Goal: Book appointment/travel/reservation

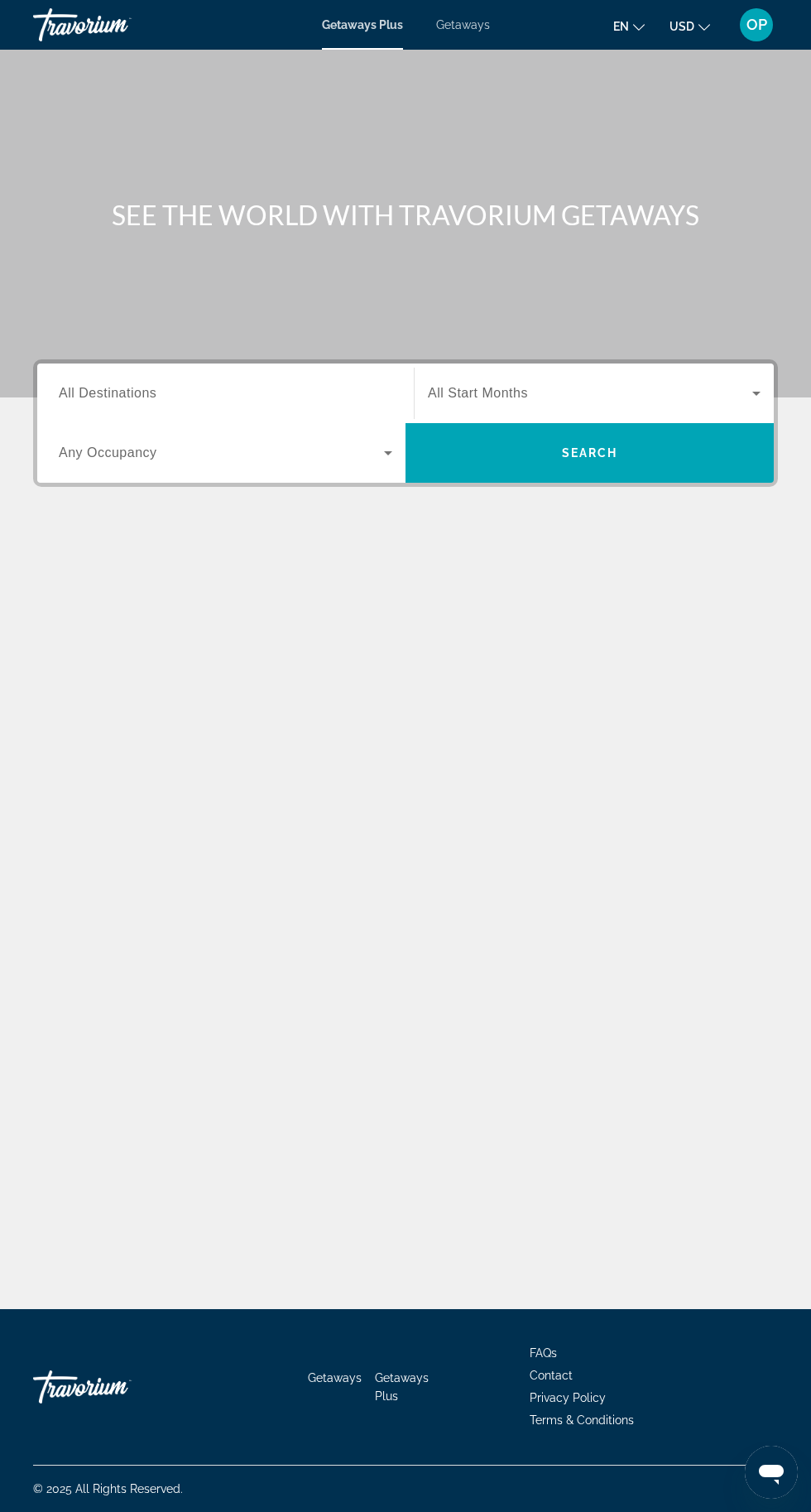
click at [244, 394] on input "Destination All Destinations" at bounding box center [226, 394] width 334 height 20
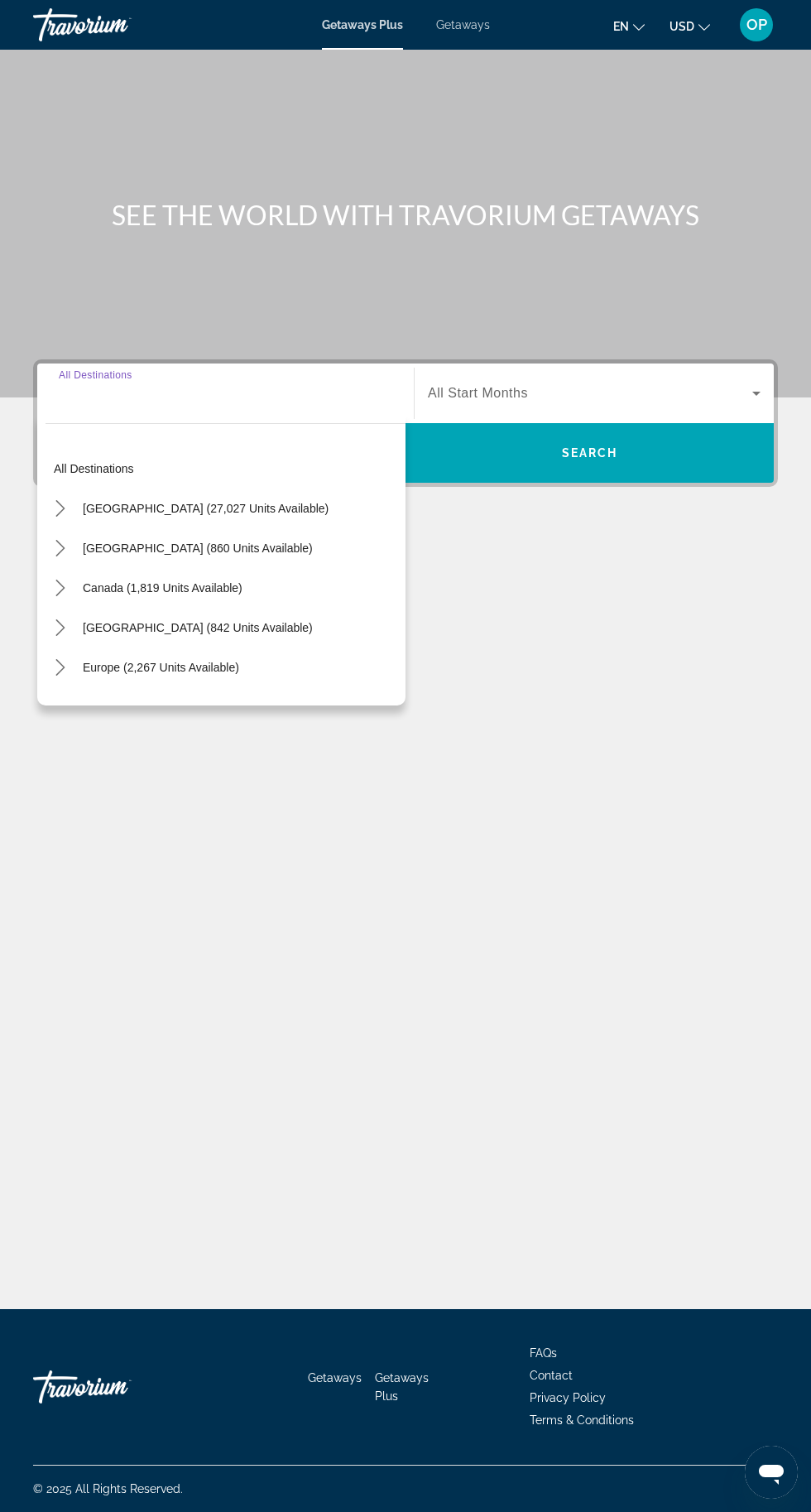
scroll to position [126, 0]
click at [182, 661] on span "Europe (2,267 units available)" at bounding box center [161, 667] width 157 height 13
type input "**********"
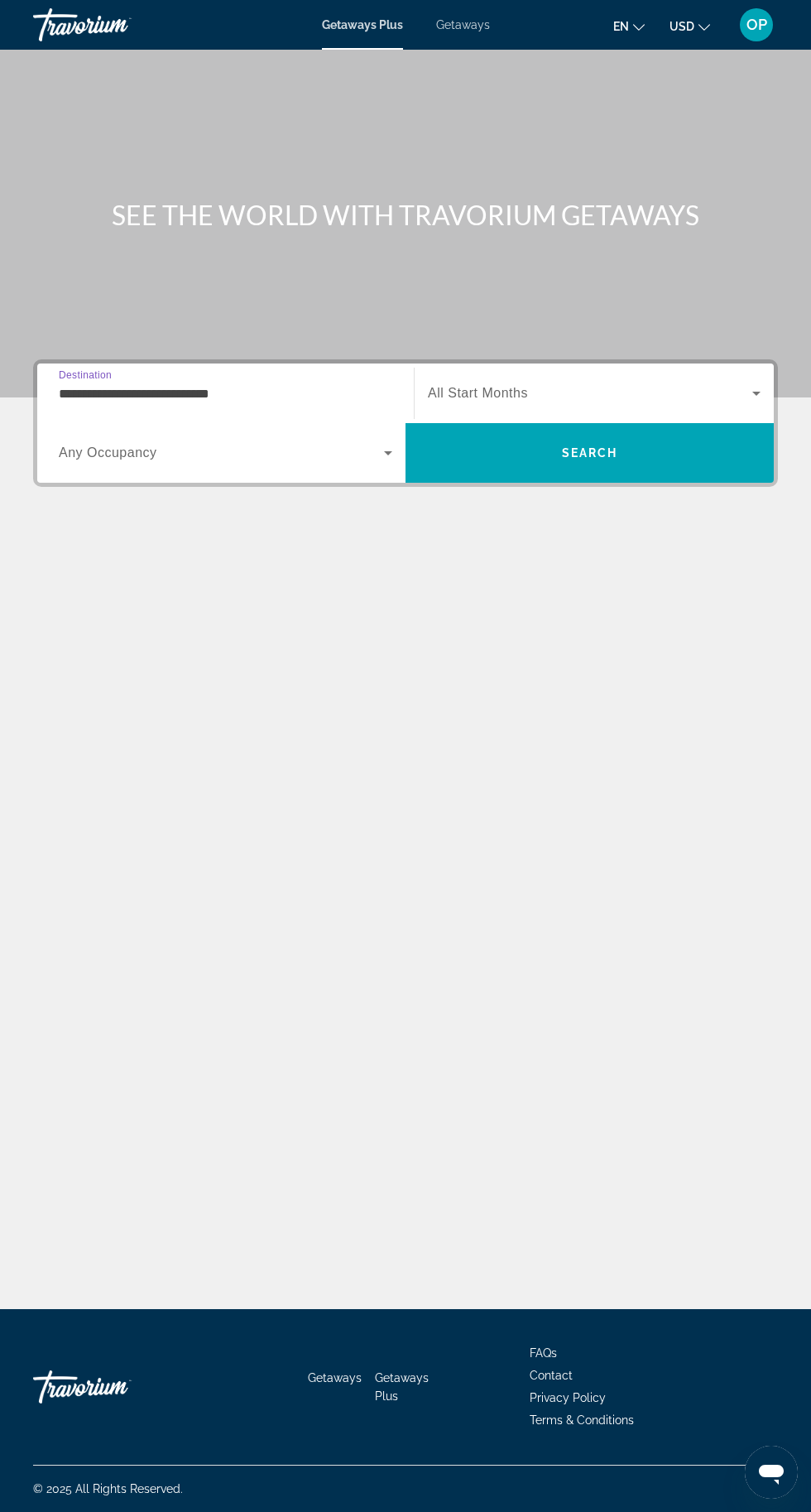
click at [388, 451] on icon "Search widget" at bounding box center [388, 453] width 8 height 4
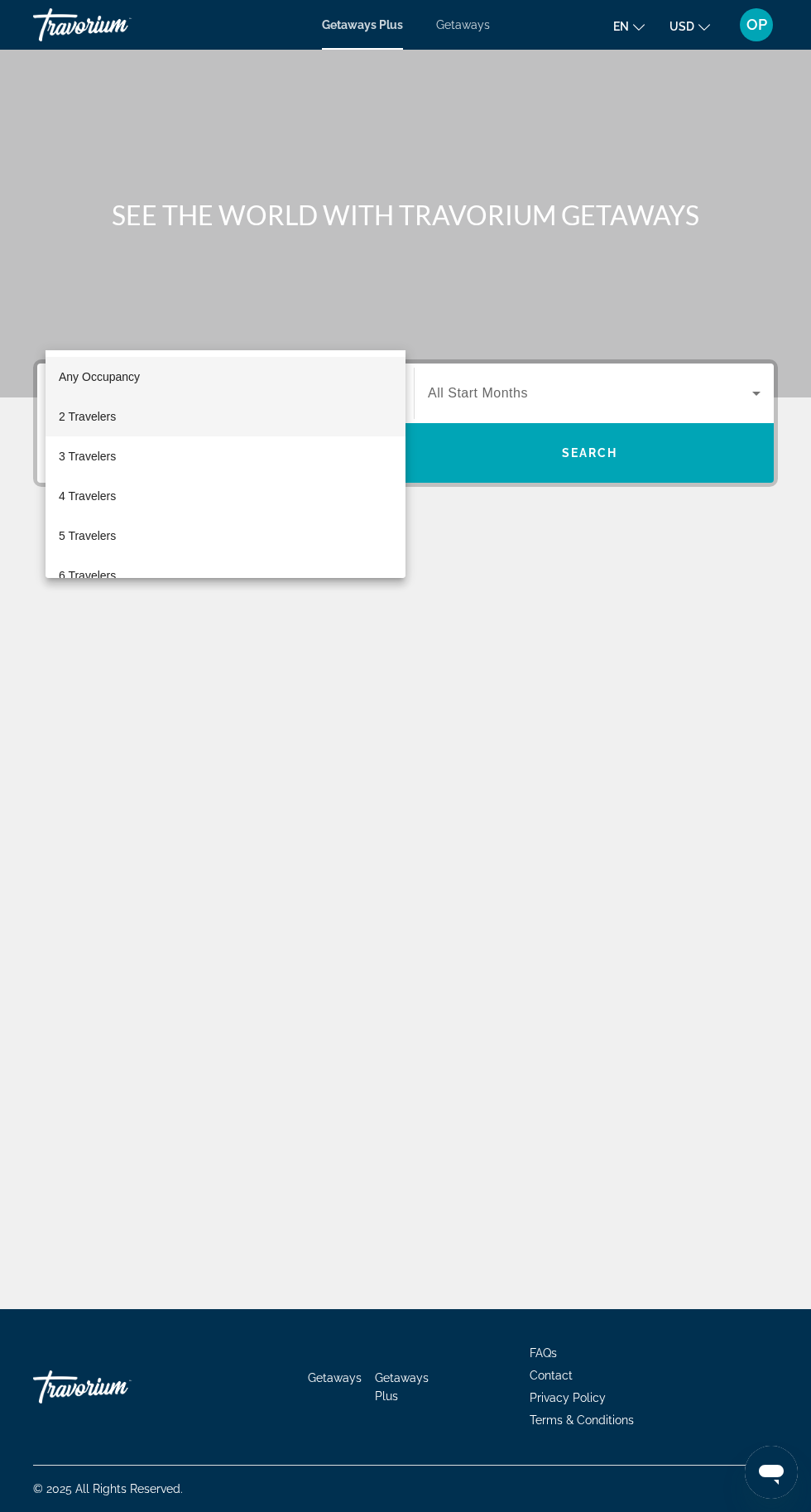
click at [116, 426] on mat-option "2 Travelers" at bounding box center [225, 416] width 360 height 40
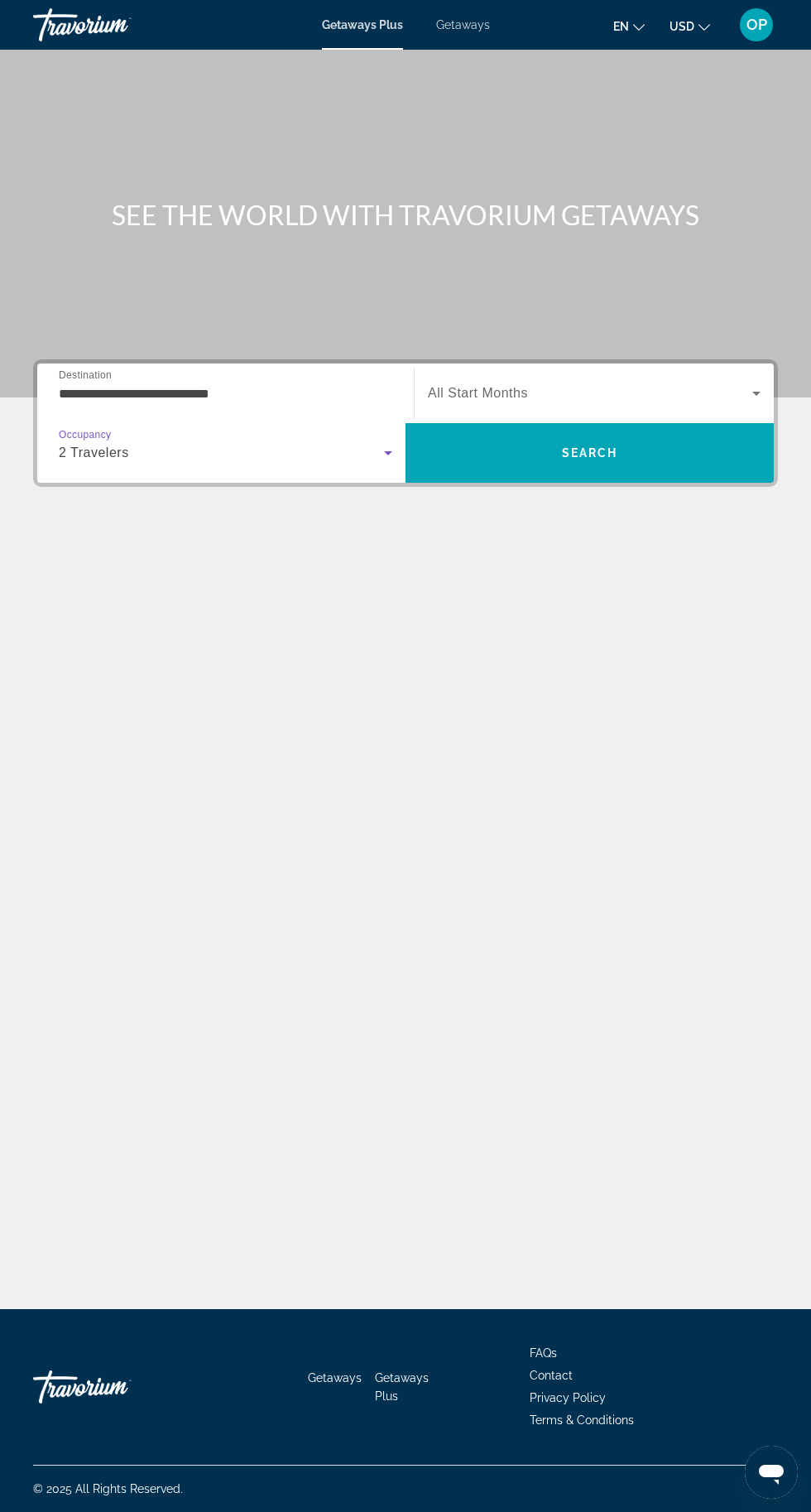
click at [742, 383] on span "Search widget" at bounding box center [590, 393] width 325 height 20
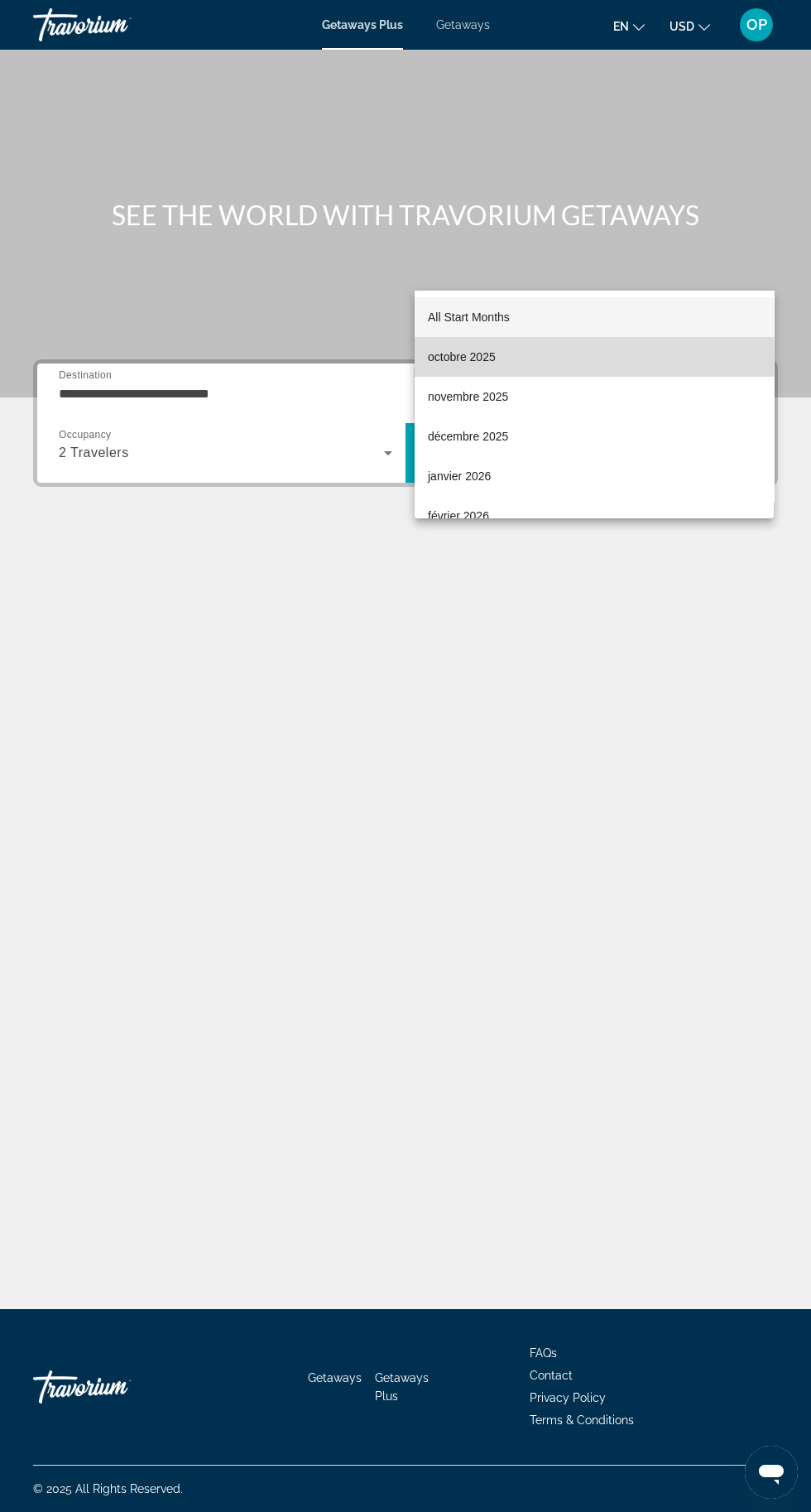
click at [469, 356] on span "octobre 2025" at bounding box center [462, 357] width 68 height 20
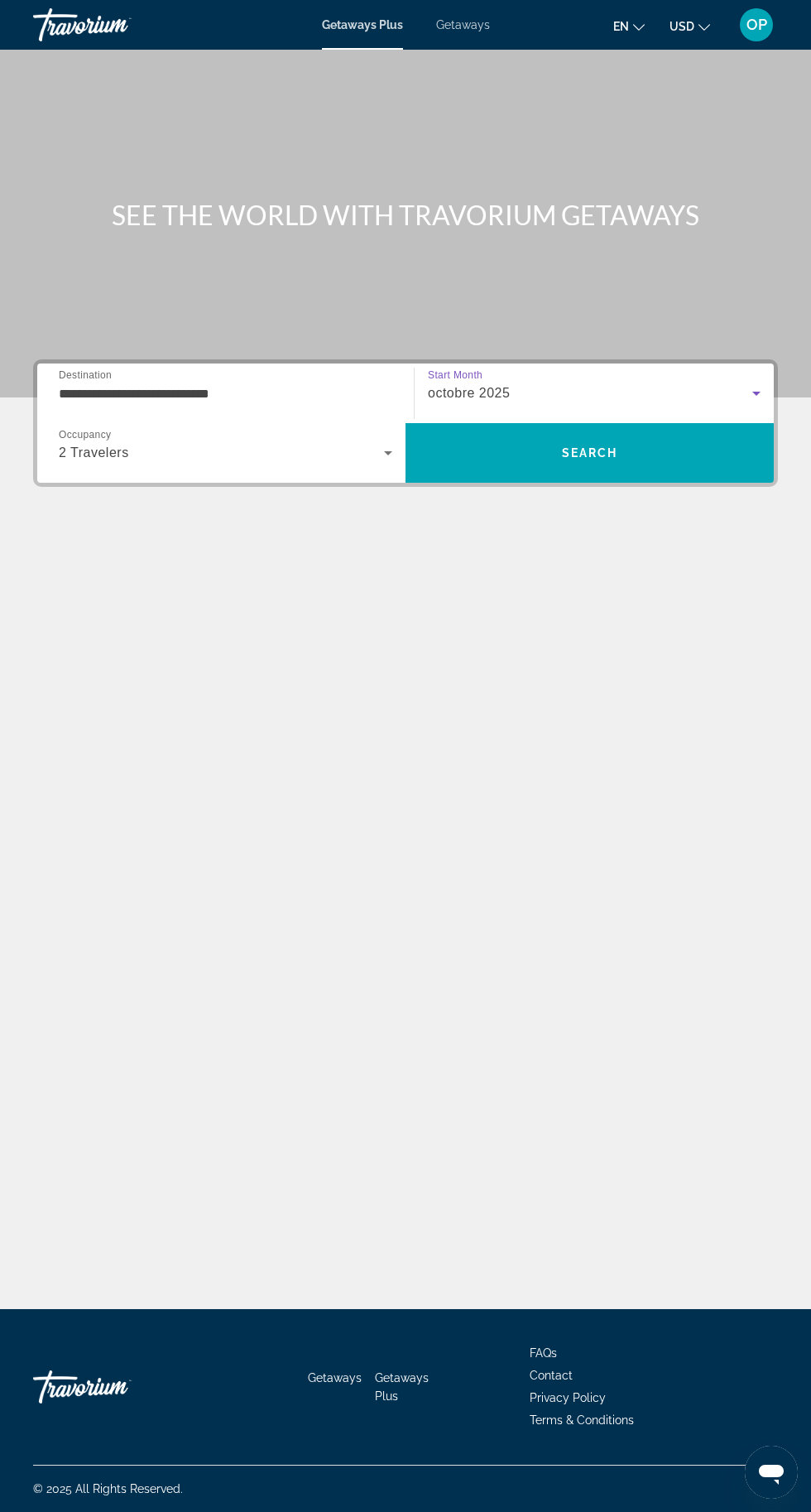
click at [479, 50] on div "Main content" at bounding box center [405, 198] width 811 height 398
click at [491, 29] on div "Getaways Plus Getaways en English Español Français Italiano Português русский U…" at bounding box center [405, 25] width 811 height 43
click at [472, 50] on div "Main content" at bounding box center [405, 198] width 811 height 398
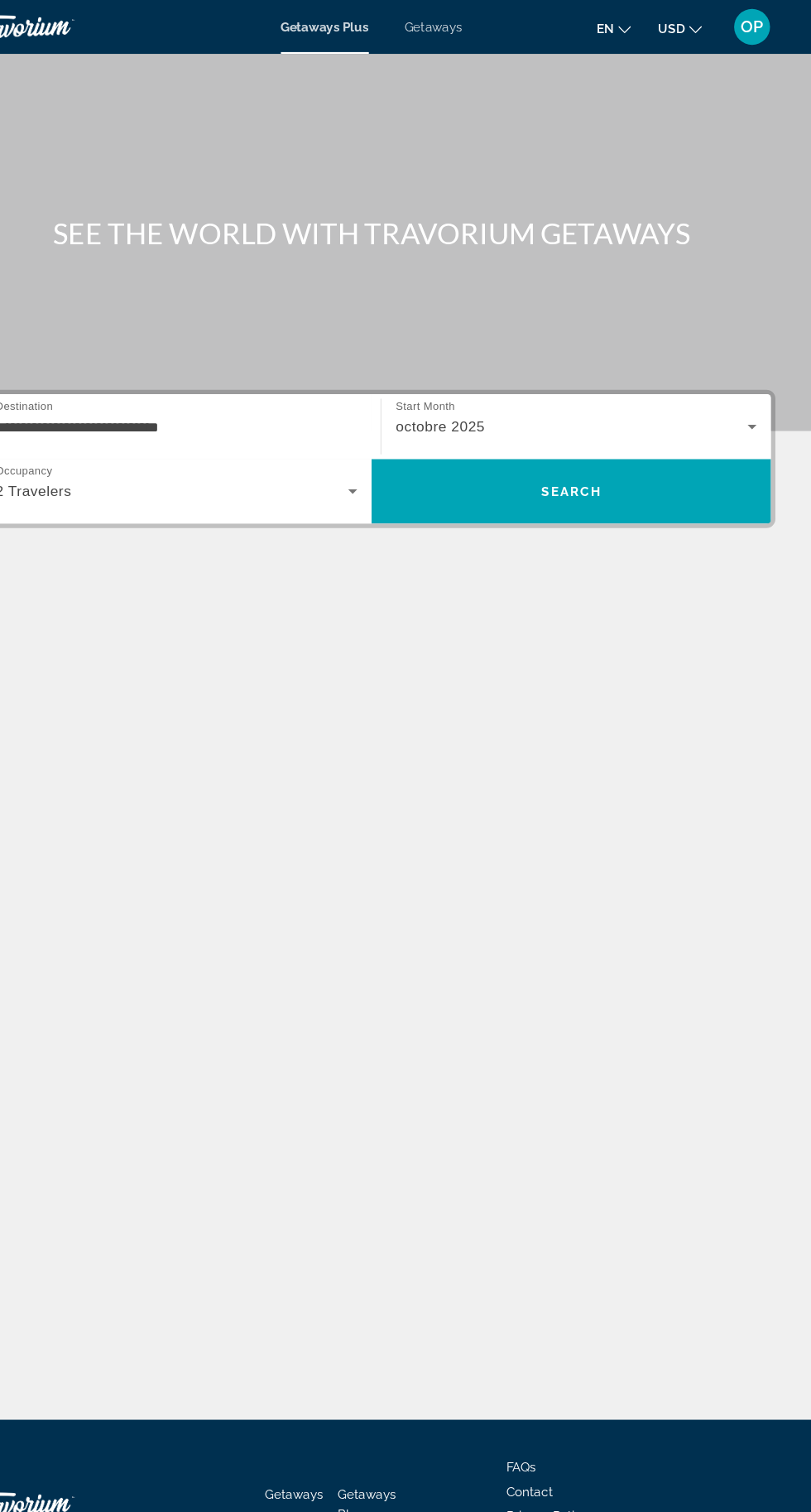
scroll to position [0, 0]
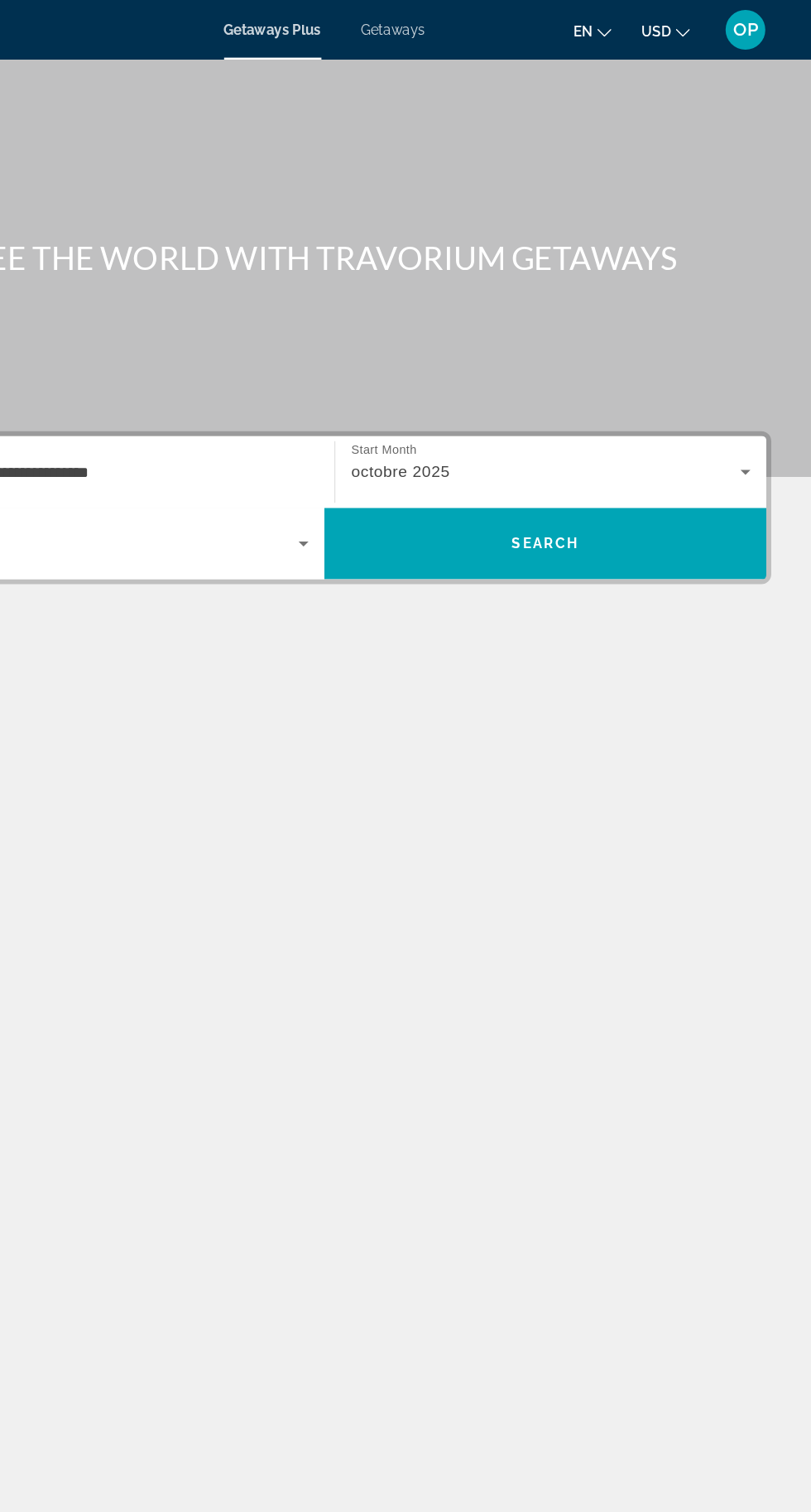
click at [454, 24] on span "Getaways" at bounding box center [463, 25] width 54 height 13
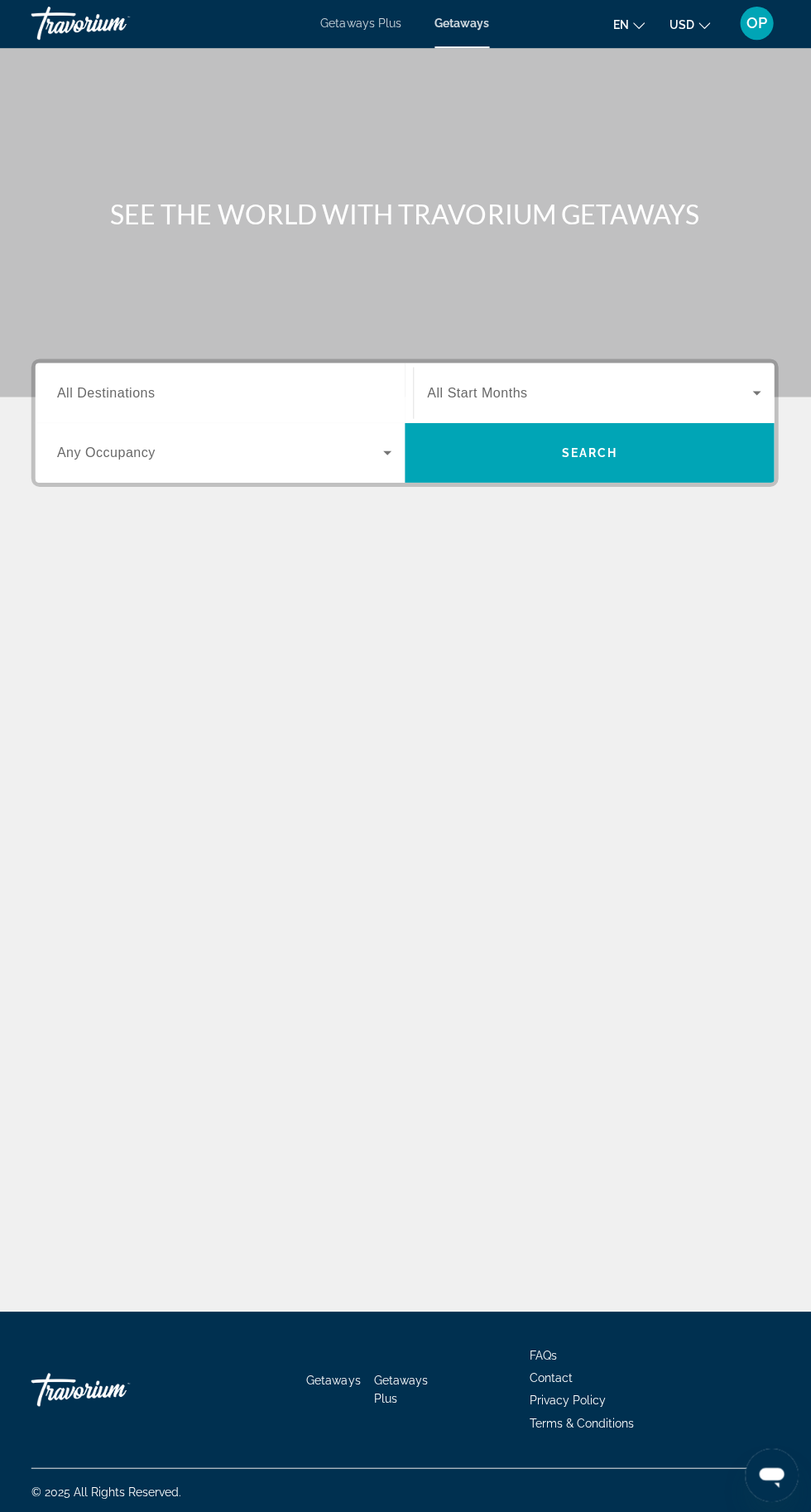
click at [351, 401] on input "Destination All Destinations" at bounding box center [226, 394] width 334 height 20
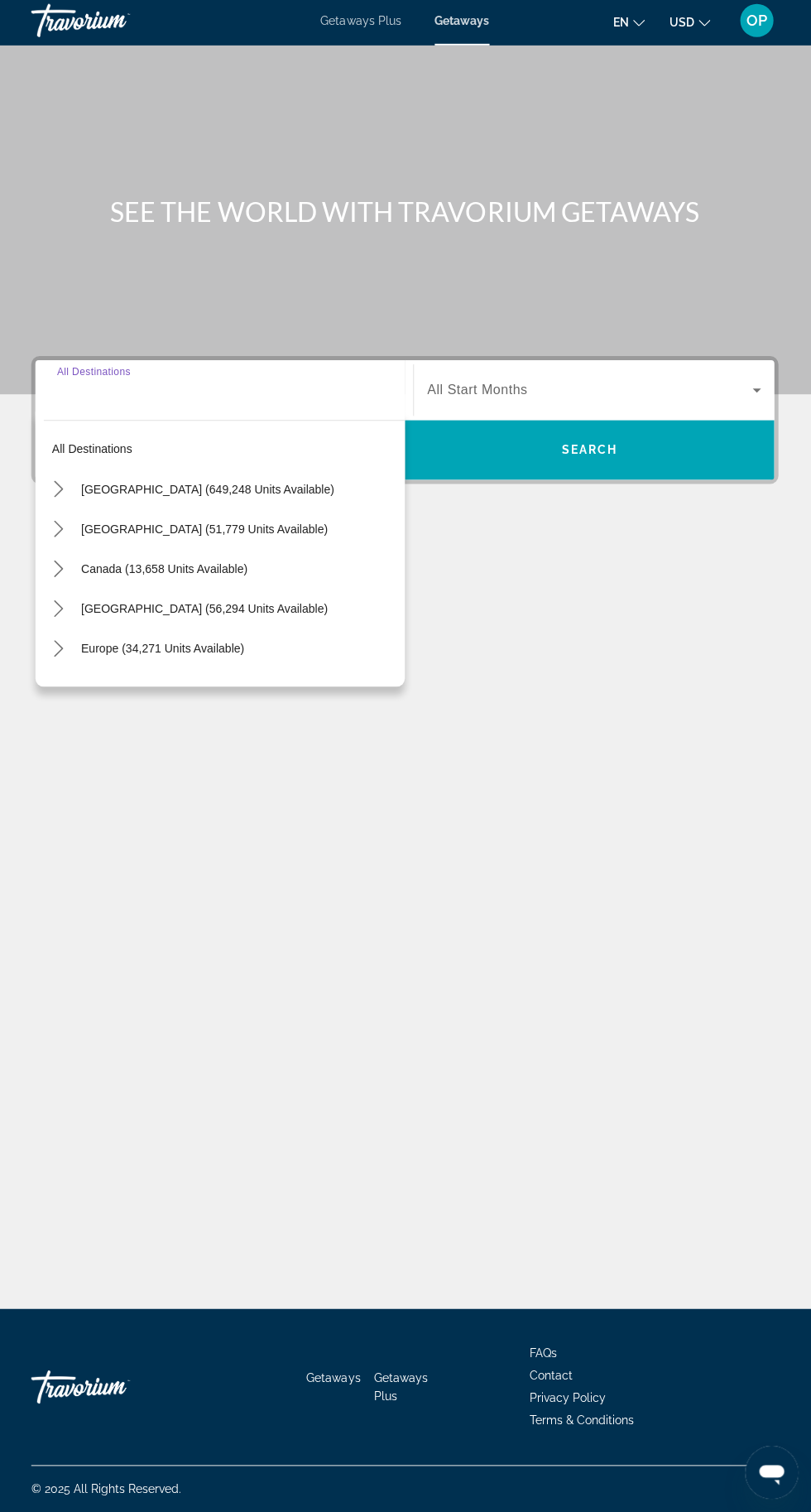
scroll to position [125, 0]
click at [217, 644] on span "Europe (34,271 units available)" at bounding box center [164, 651] width 163 height 13
type input "**********"
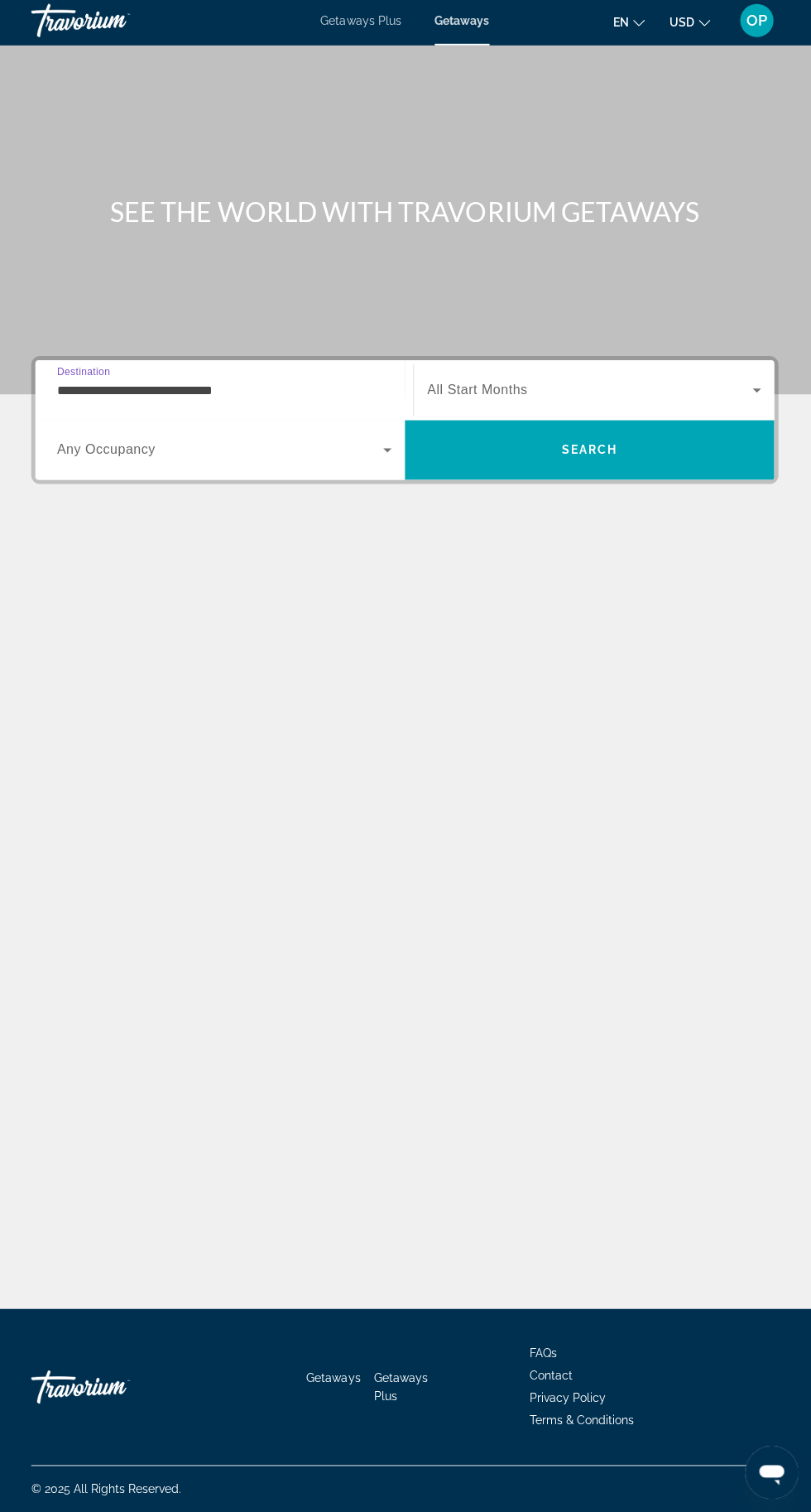
click at [721, 383] on span "Search widget" at bounding box center [590, 393] width 325 height 20
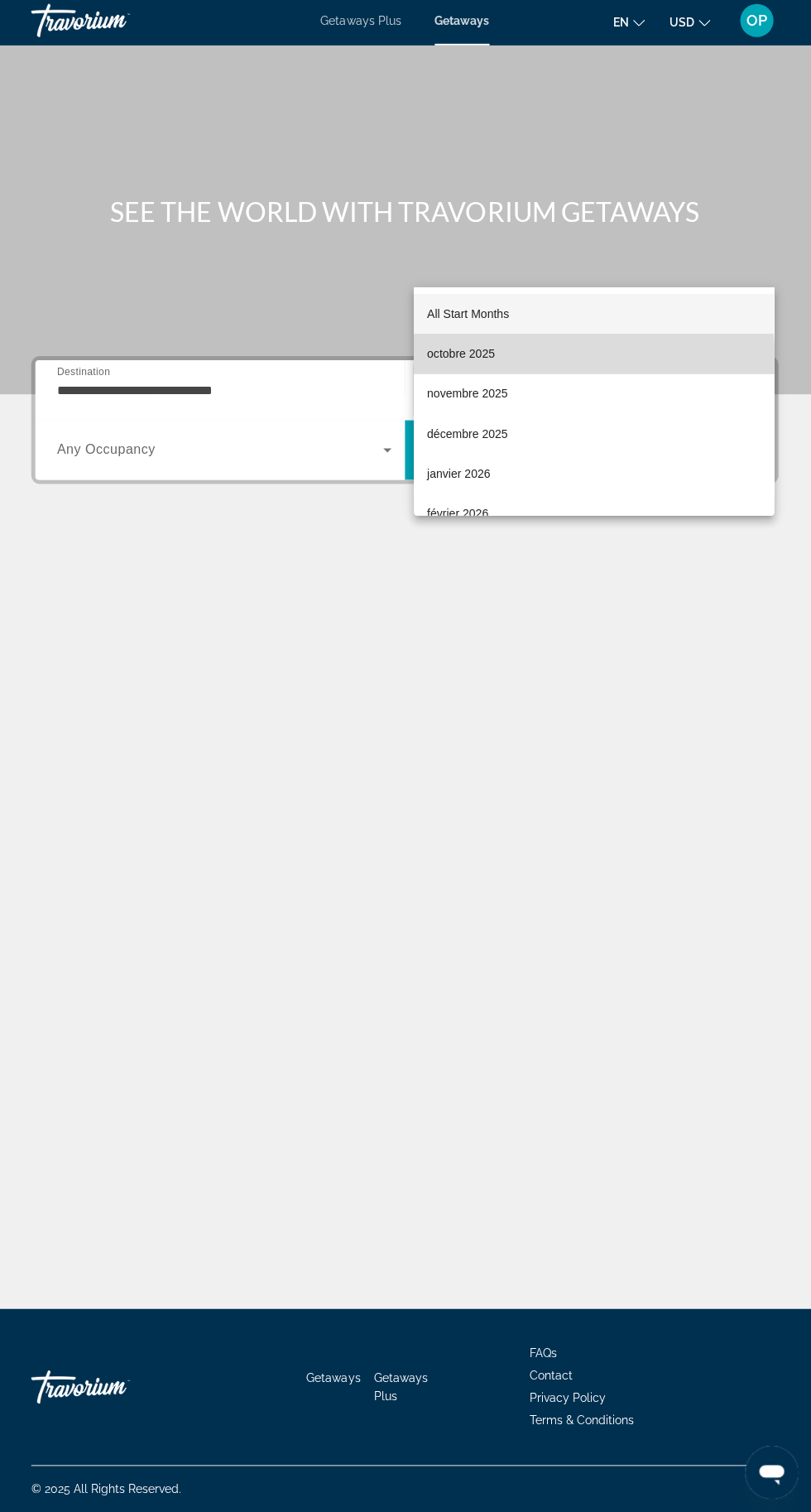
click at [471, 356] on span "octobre 2025" at bounding box center [462, 357] width 68 height 20
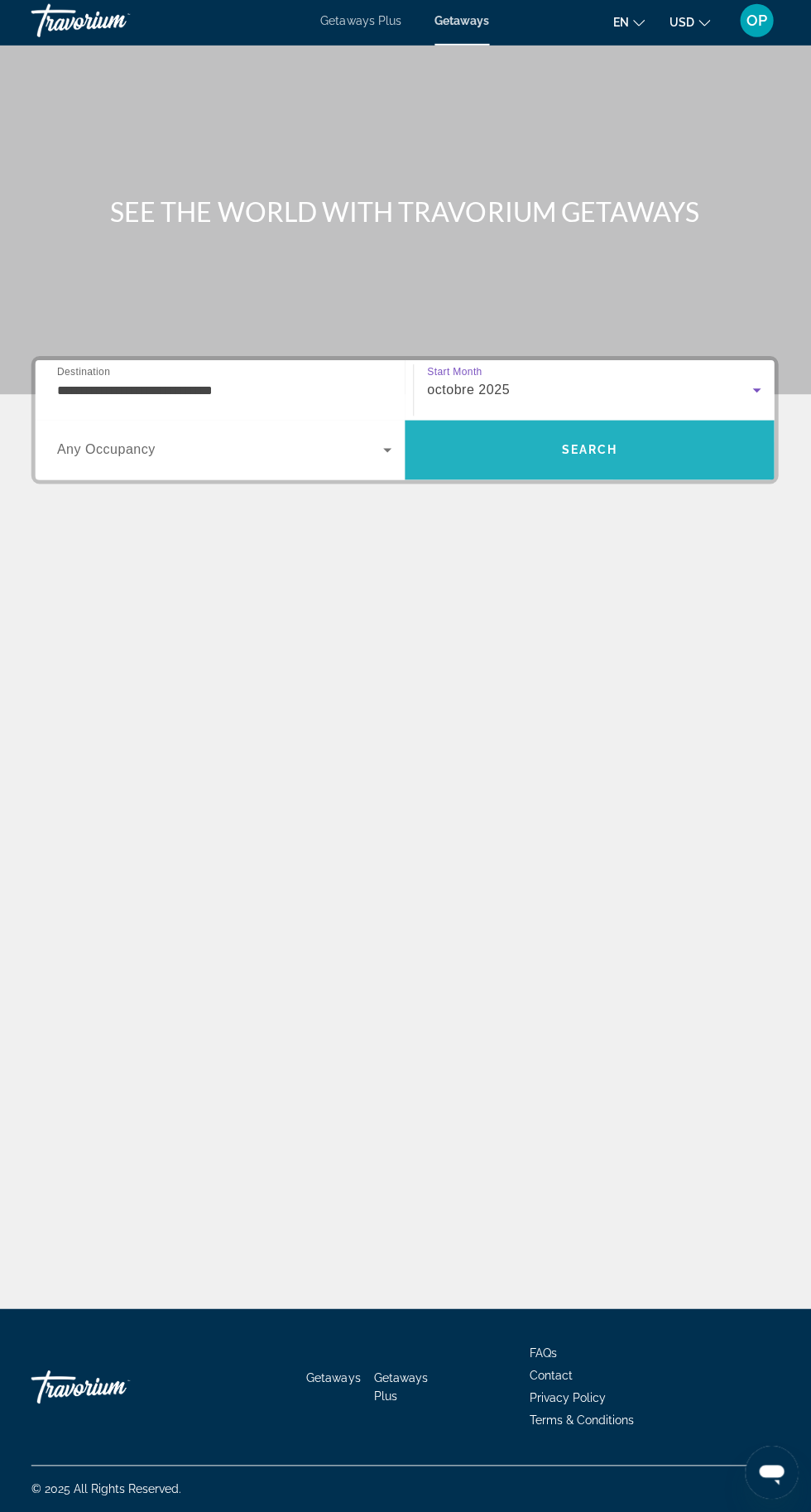
click at [627, 433] on span "Search" at bounding box center [590, 452] width 368 height 40
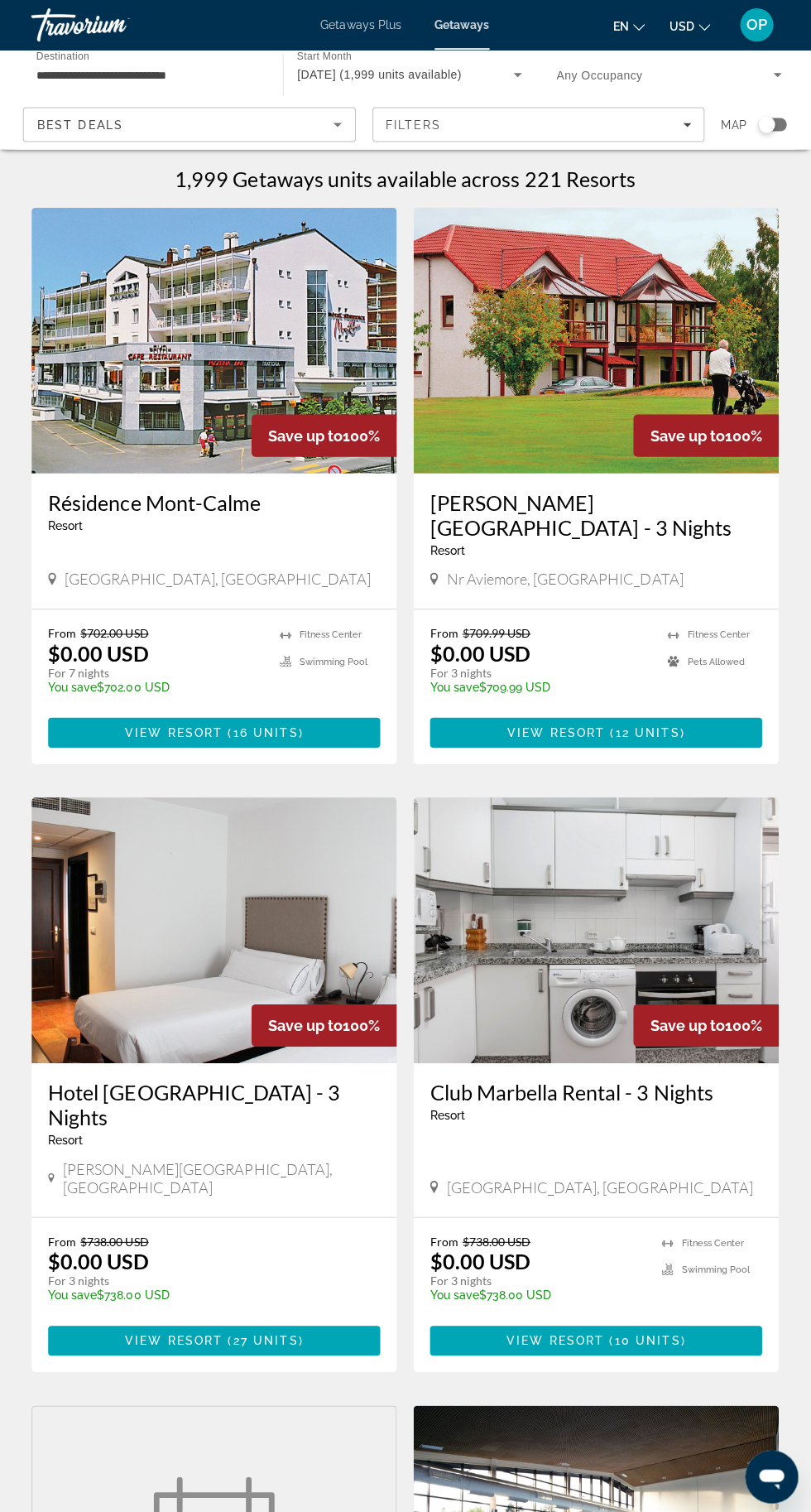
click at [777, 130] on div "Search widget" at bounding box center [772, 124] width 29 height 13
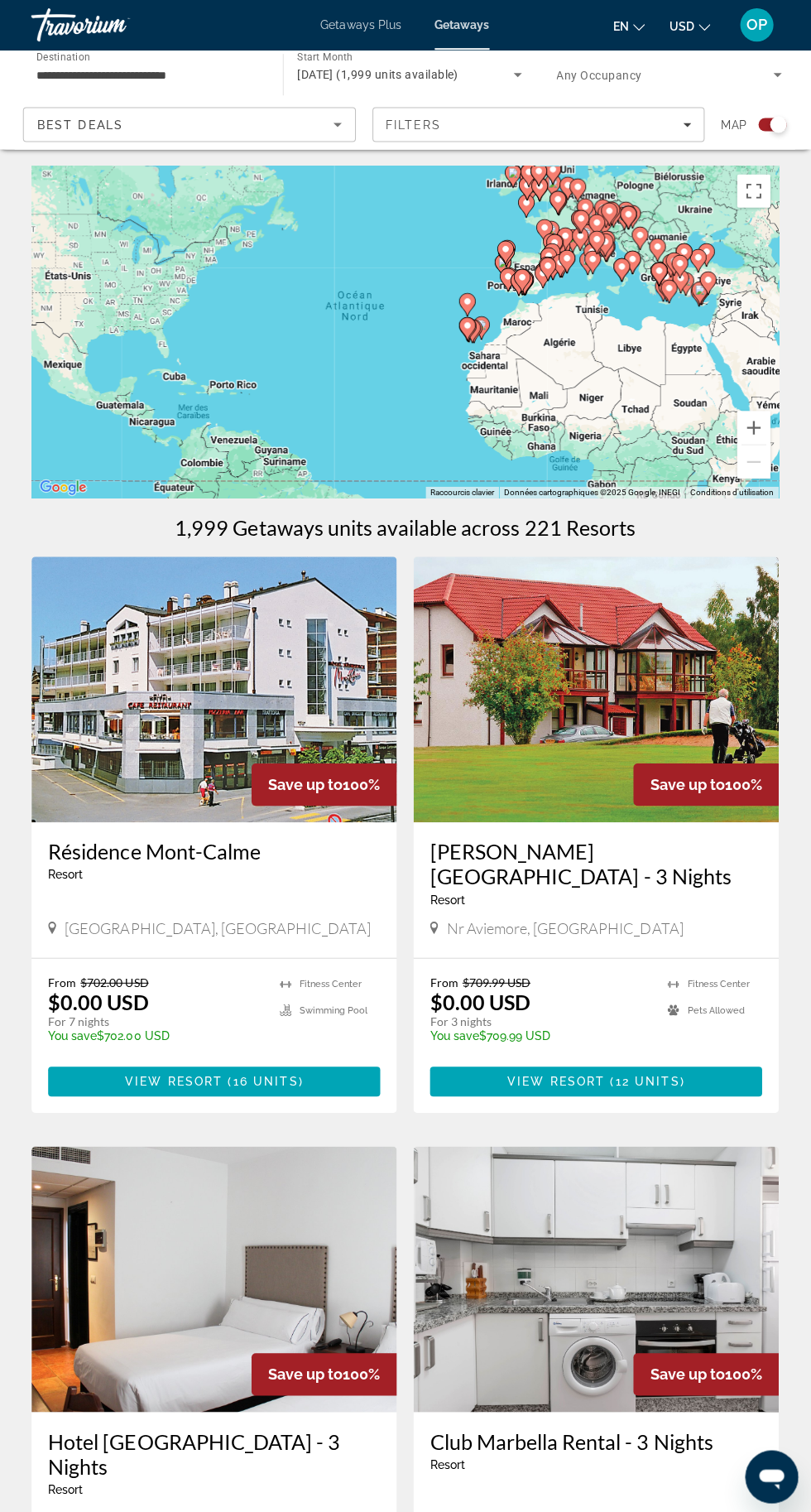
click at [772, 206] on div "Pour activer le glissement avec le clavier, appuyez sur Alt+Entrée. Une fois ce…" at bounding box center [406, 330] width 745 height 331
click at [751, 212] on div "Pour activer le glissement avec le clavier, appuyez sur Alt+Entrée. Une fois ce…" at bounding box center [406, 330] width 745 height 331
click at [753, 214] on div "Pour activer le glissement avec le clavier, appuyez sur Alt+Entrée. Une fois ce…" at bounding box center [406, 330] width 745 height 331
click at [754, 213] on div "Pour activer le glissement avec le clavier, appuyez sur Alt+Entrée. Une fois ce…" at bounding box center [406, 330] width 745 height 331
click at [745, 189] on button "Passer en plein écran" at bounding box center [754, 190] width 33 height 33
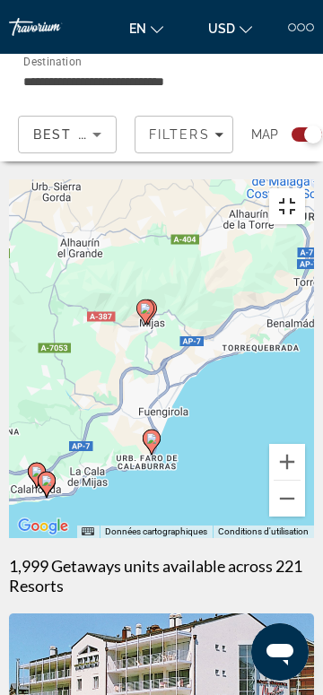
type input "**********"
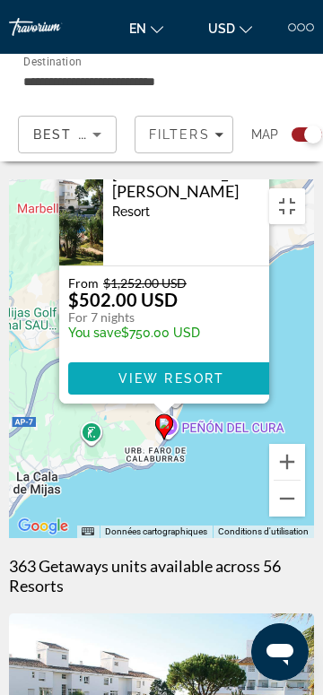
click at [210, 378] on span "Main content" at bounding box center [171, 378] width 206 height 43
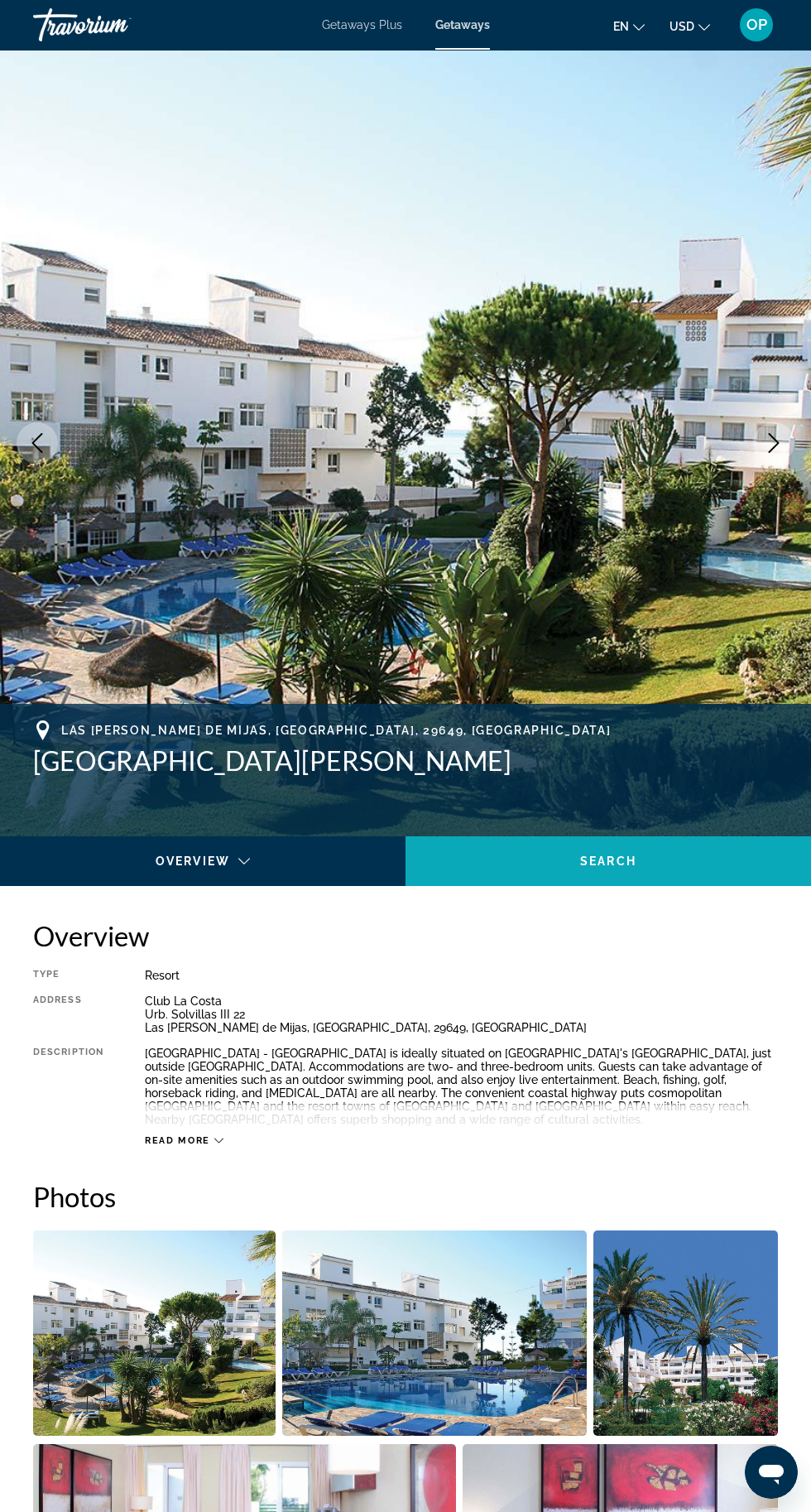
click at [493, 873] on span "Main content" at bounding box center [609, 861] width 406 height 40
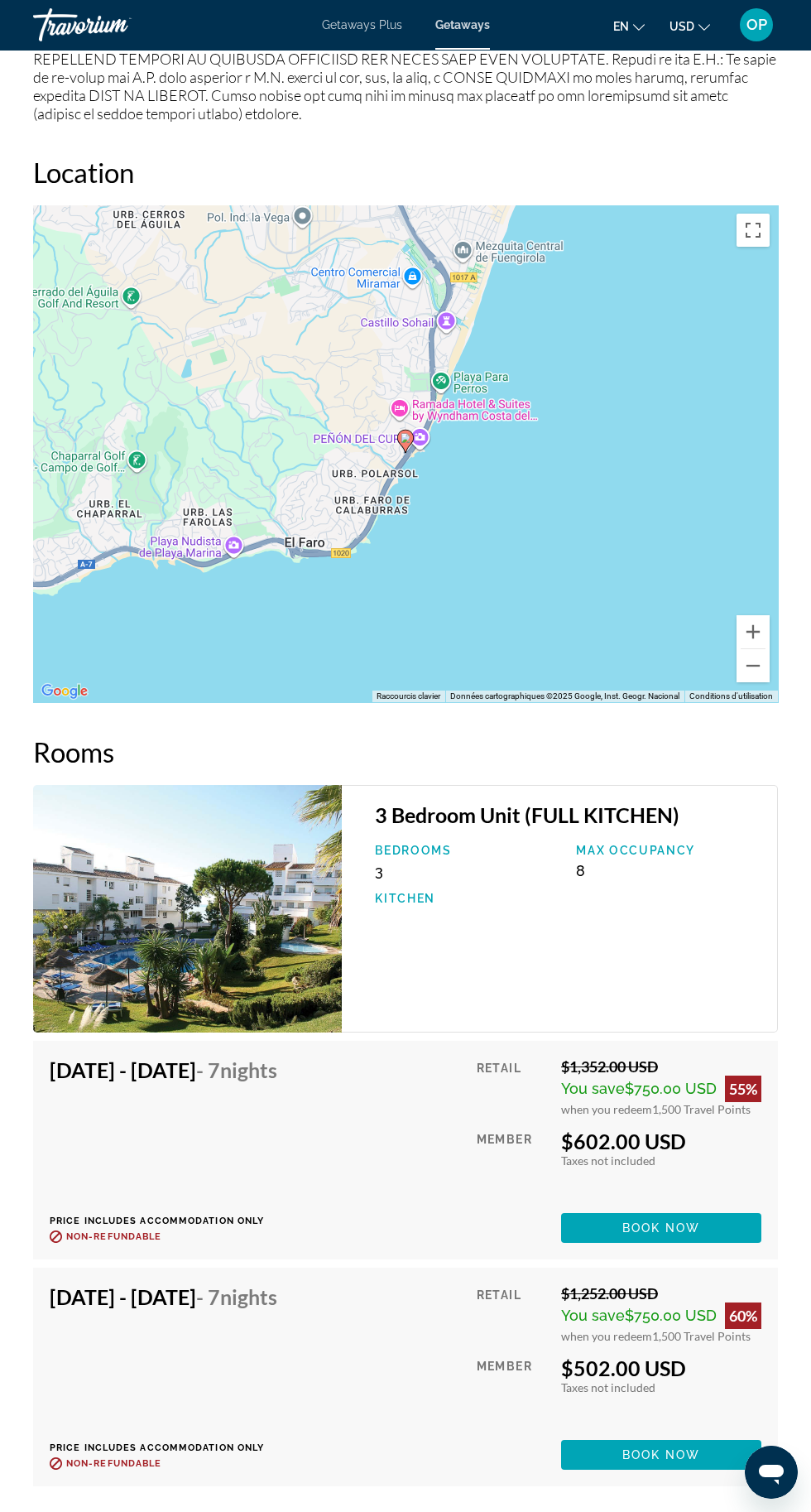
scroll to position [2951, 0]
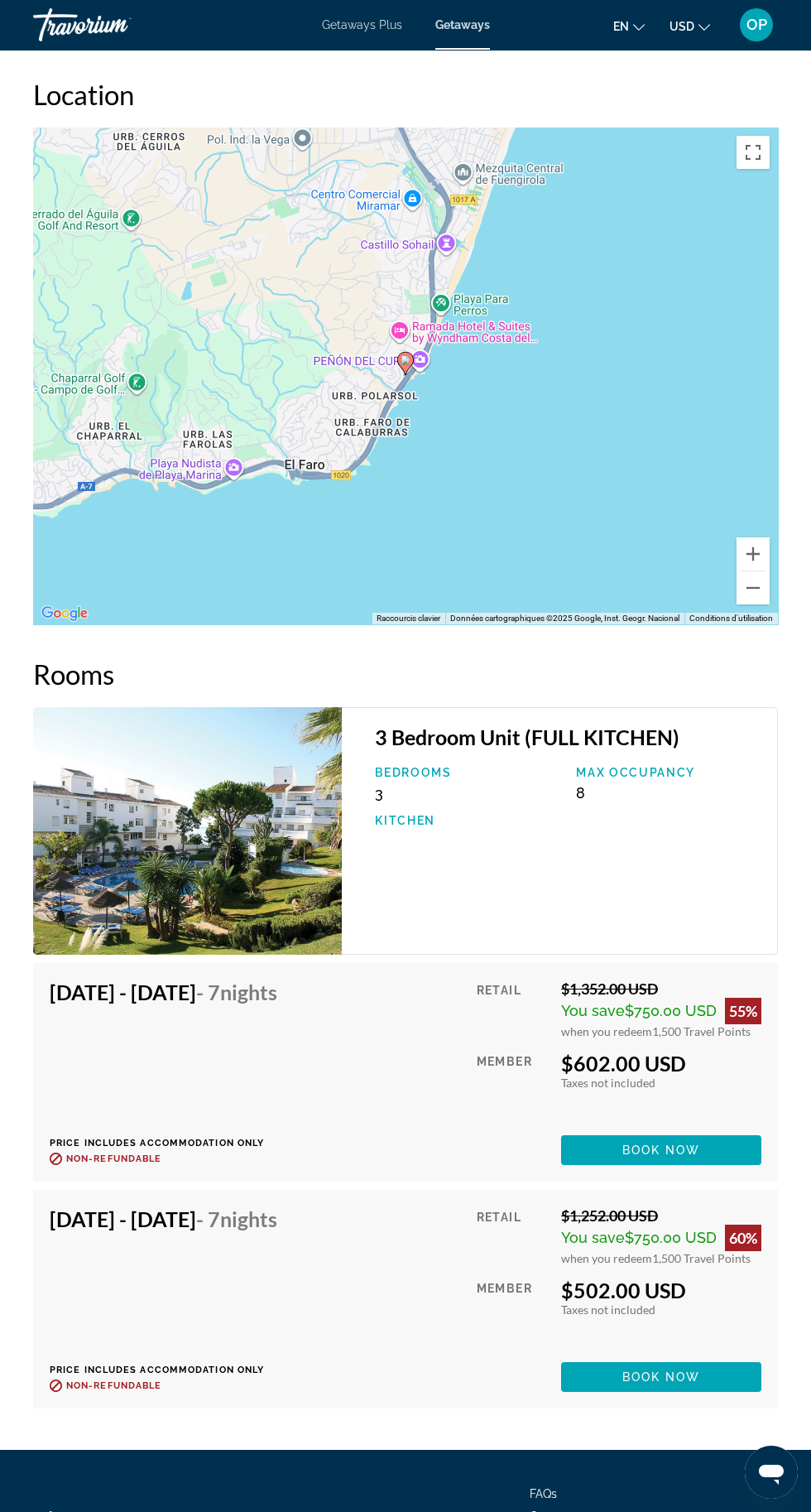
click at [481, 990] on div "Retail" at bounding box center [513, 1010] width 72 height 59
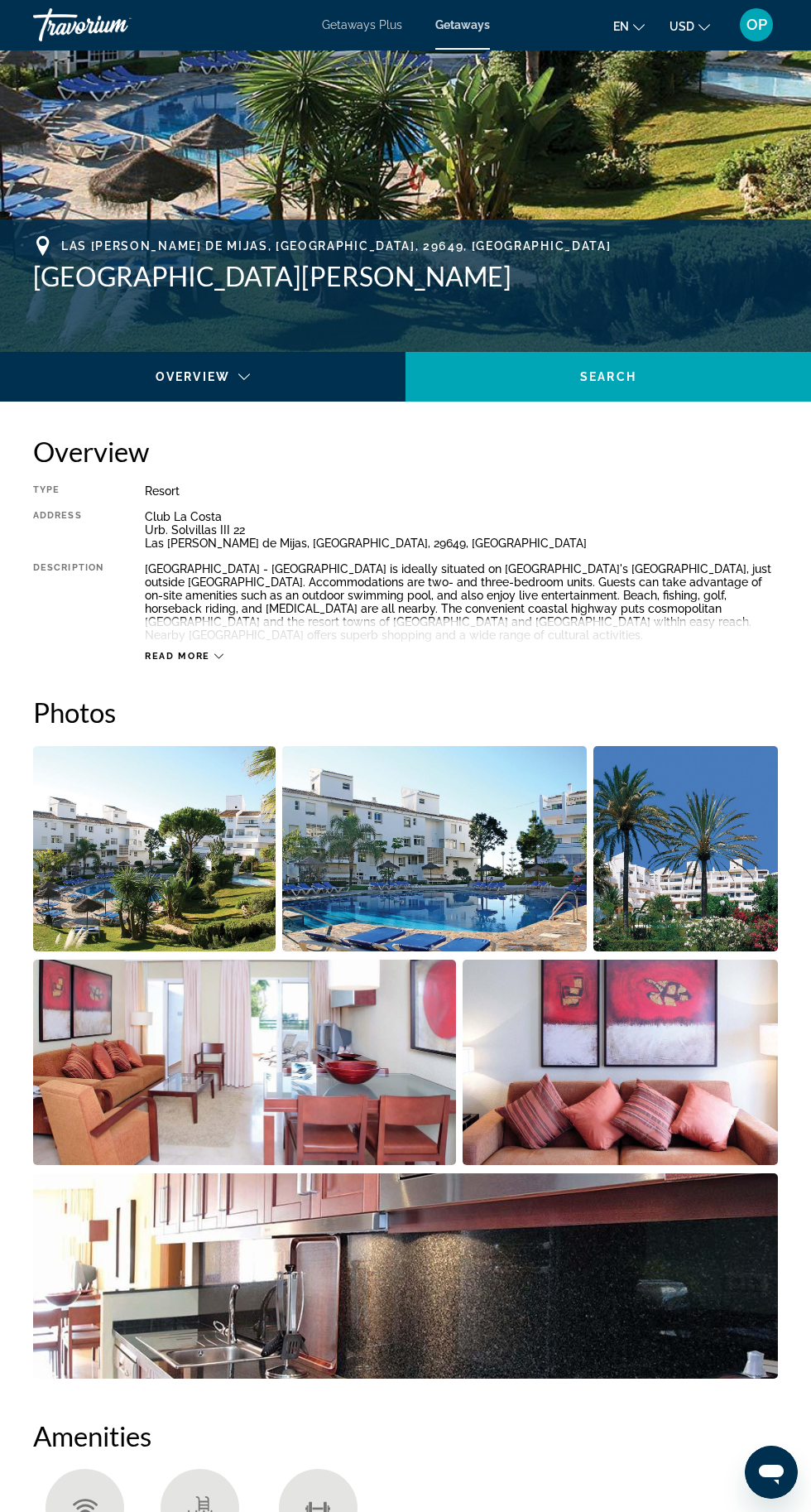
scroll to position [486, 0]
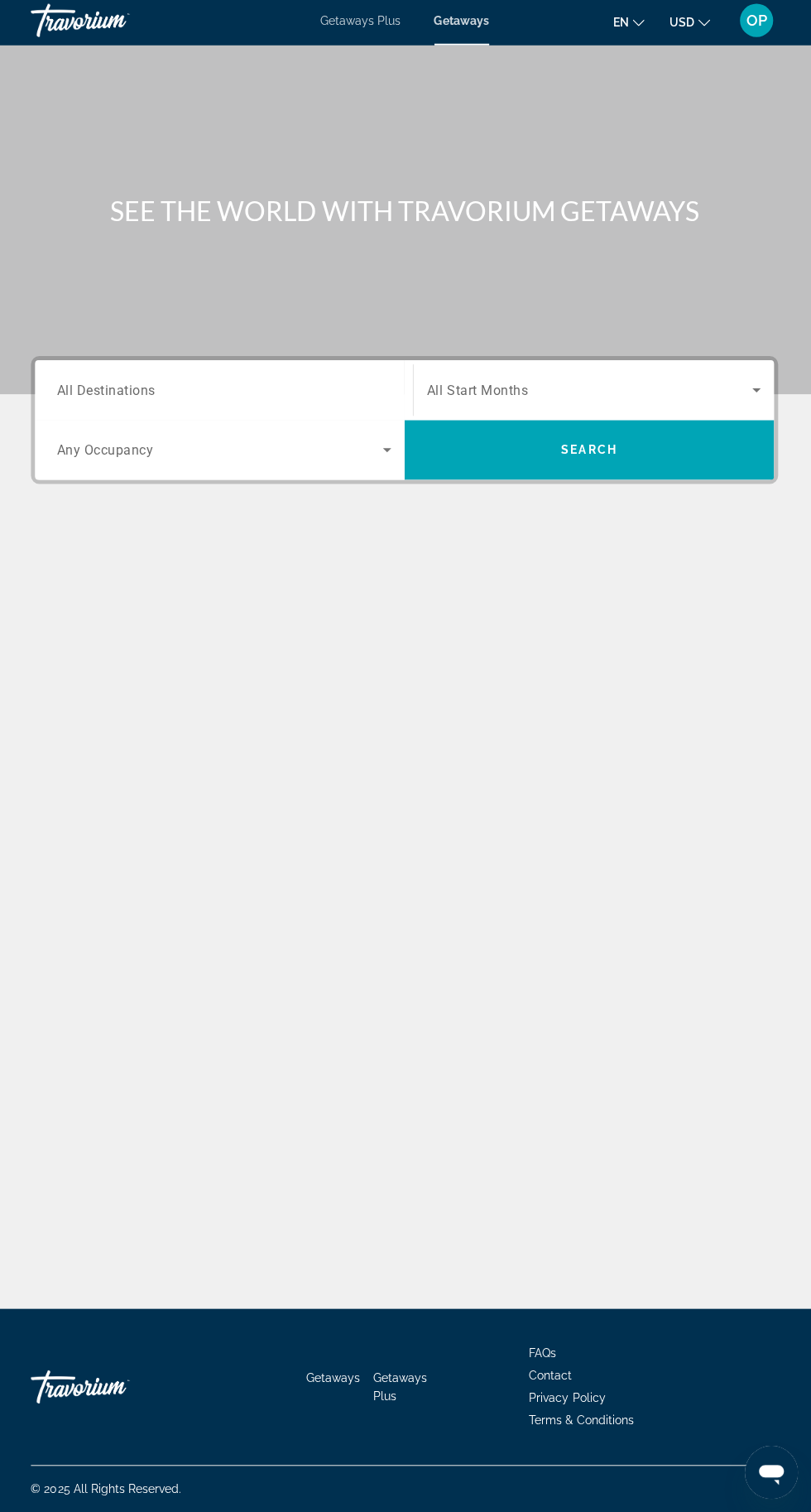
click at [304, 400] on input "Destination All Destinations" at bounding box center [226, 394] width 334 height 20
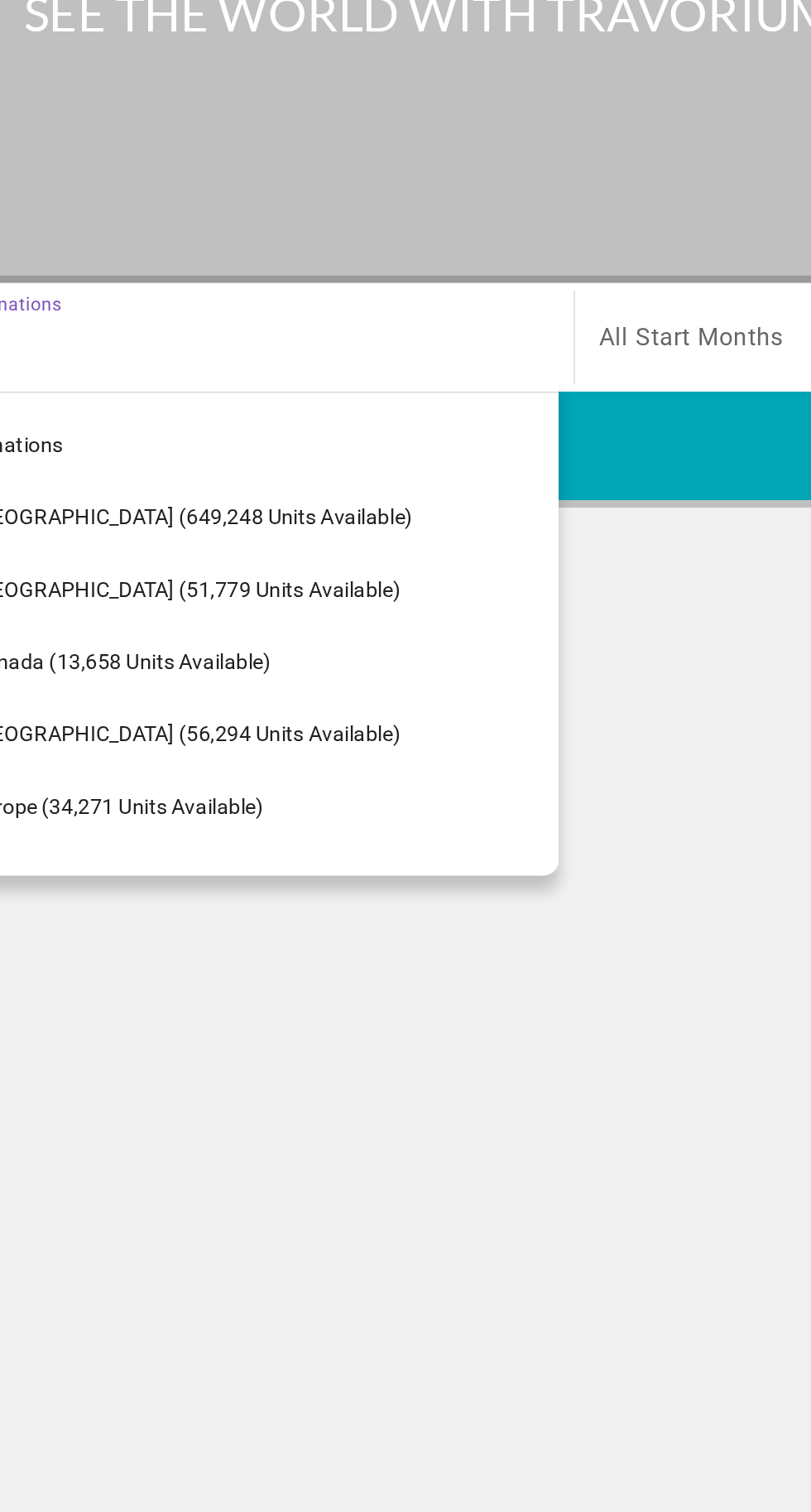
scroll to position [125, 0]
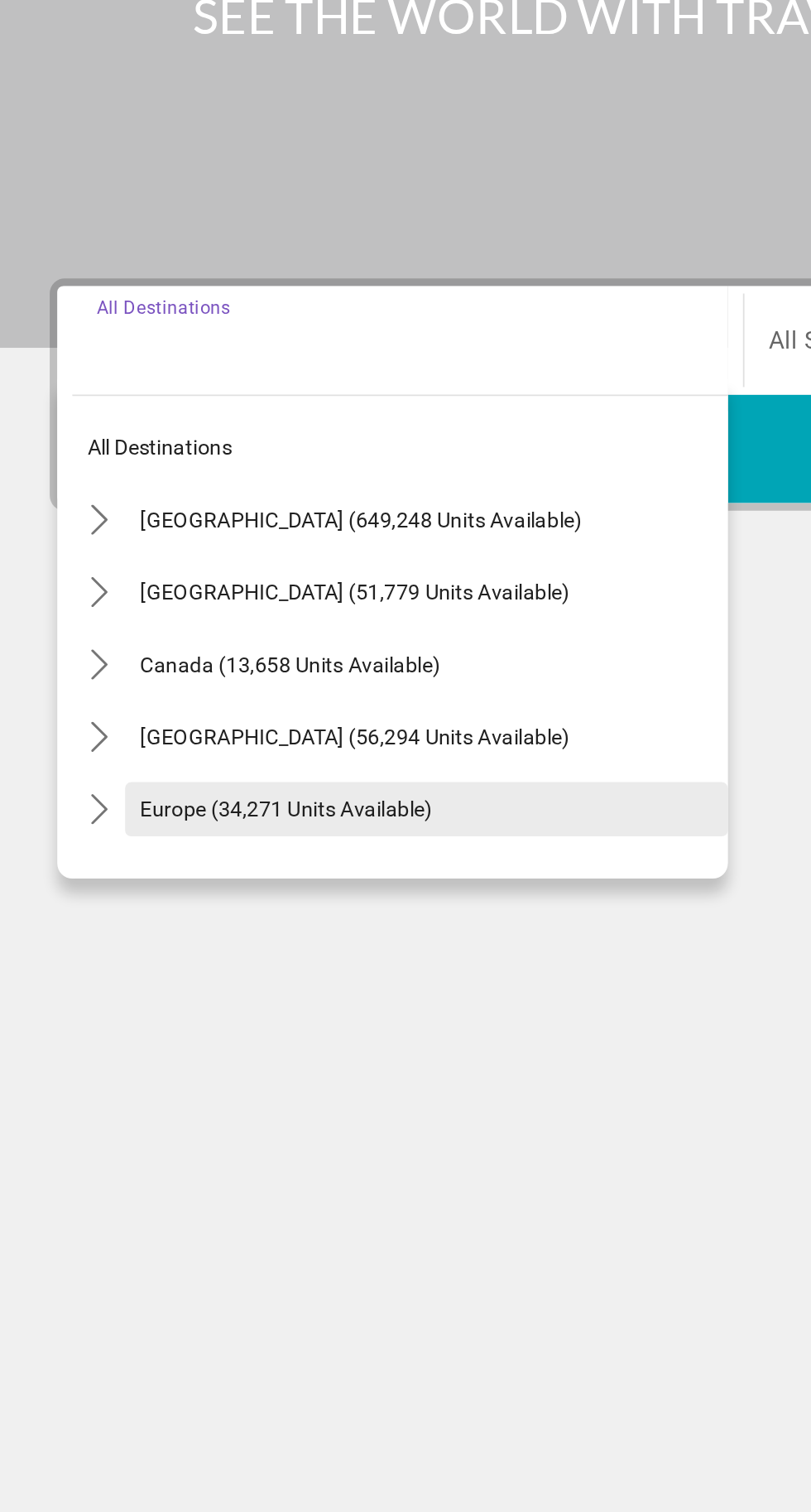
click at [202, 631] on span "Select destination: Europe (34,271 units available)" at bounding box center [240, 651] width 331 height 40
type input "**********"
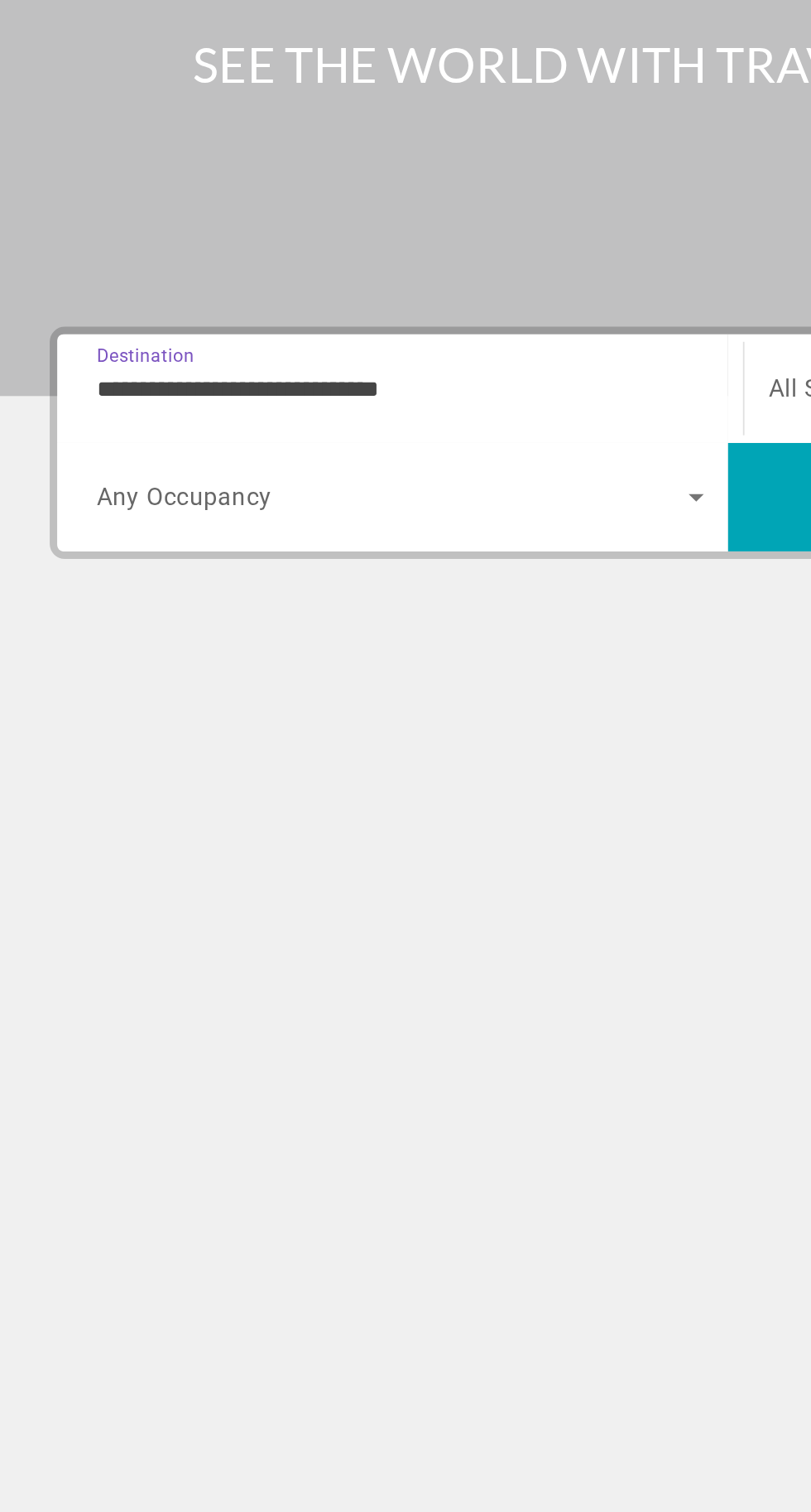
click at [388, 443] on icon "Search widget" at bounding box center [388, 453] width 20 height 20
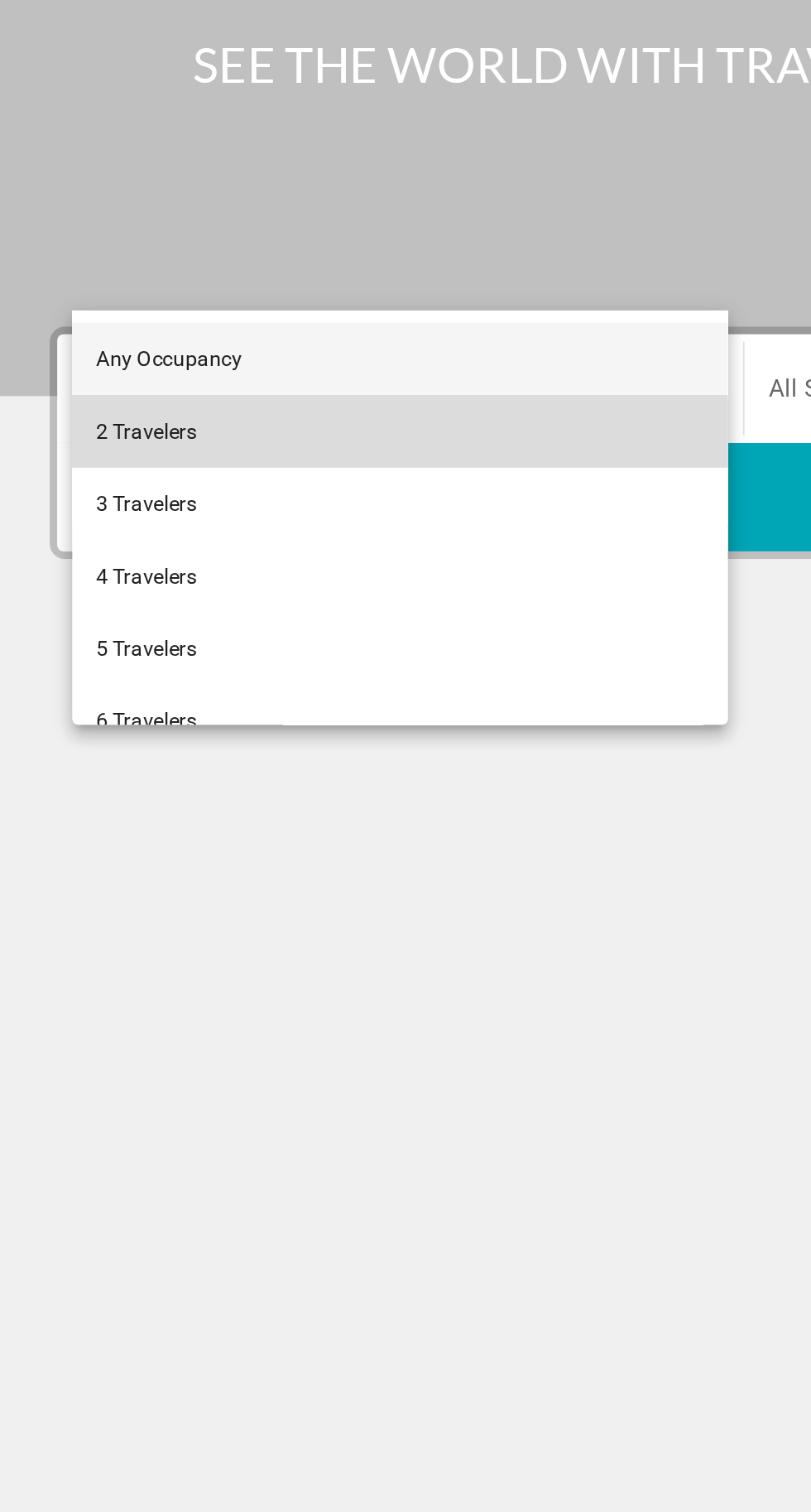
click at [120, 426] on mat-option "2 Travelers" at bounding box center [225, 416] width 360 height 40
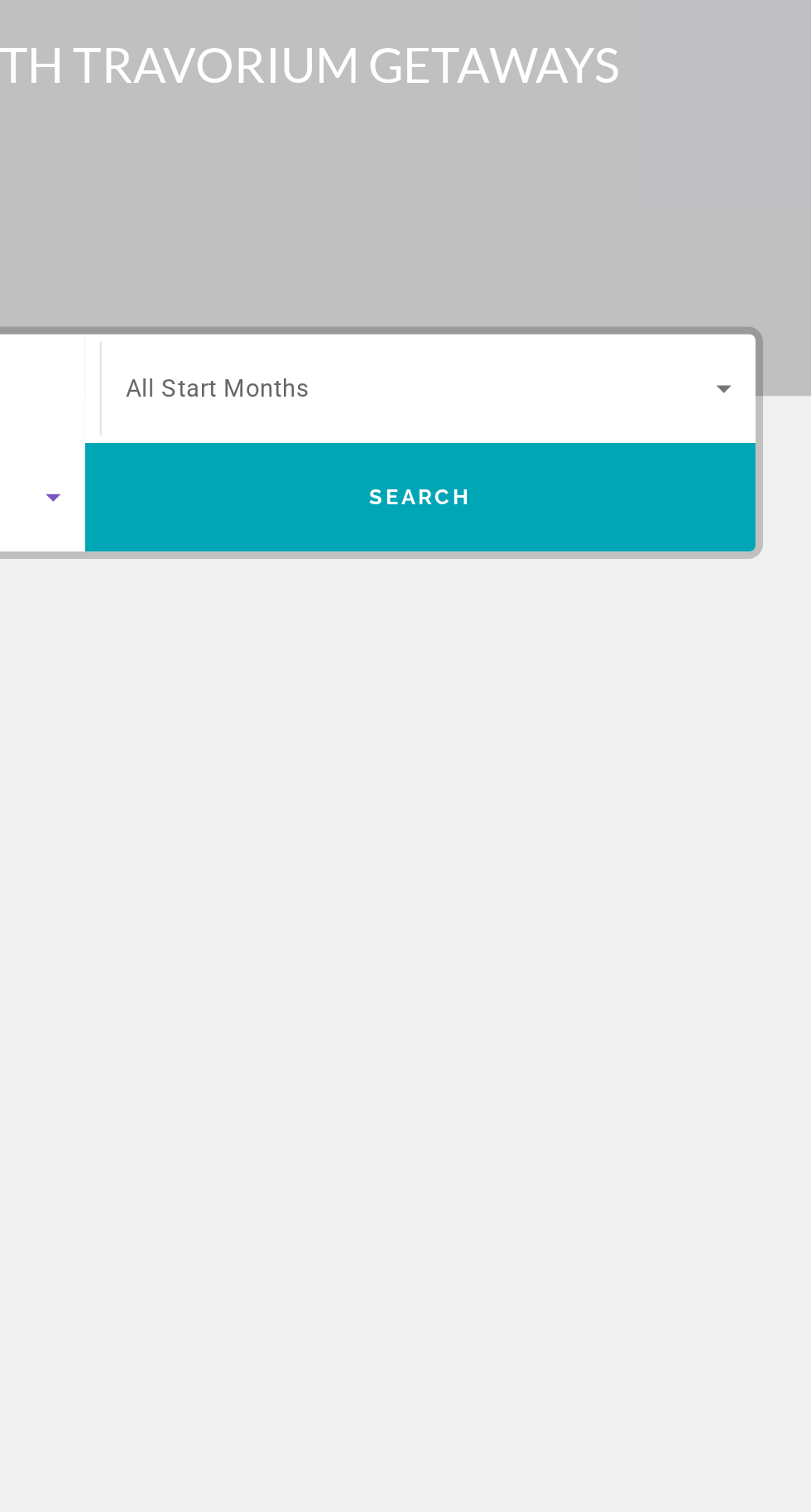
click at [757, 383] on icon "Search widget" at bounding box center [757, 393] width 20 height 20
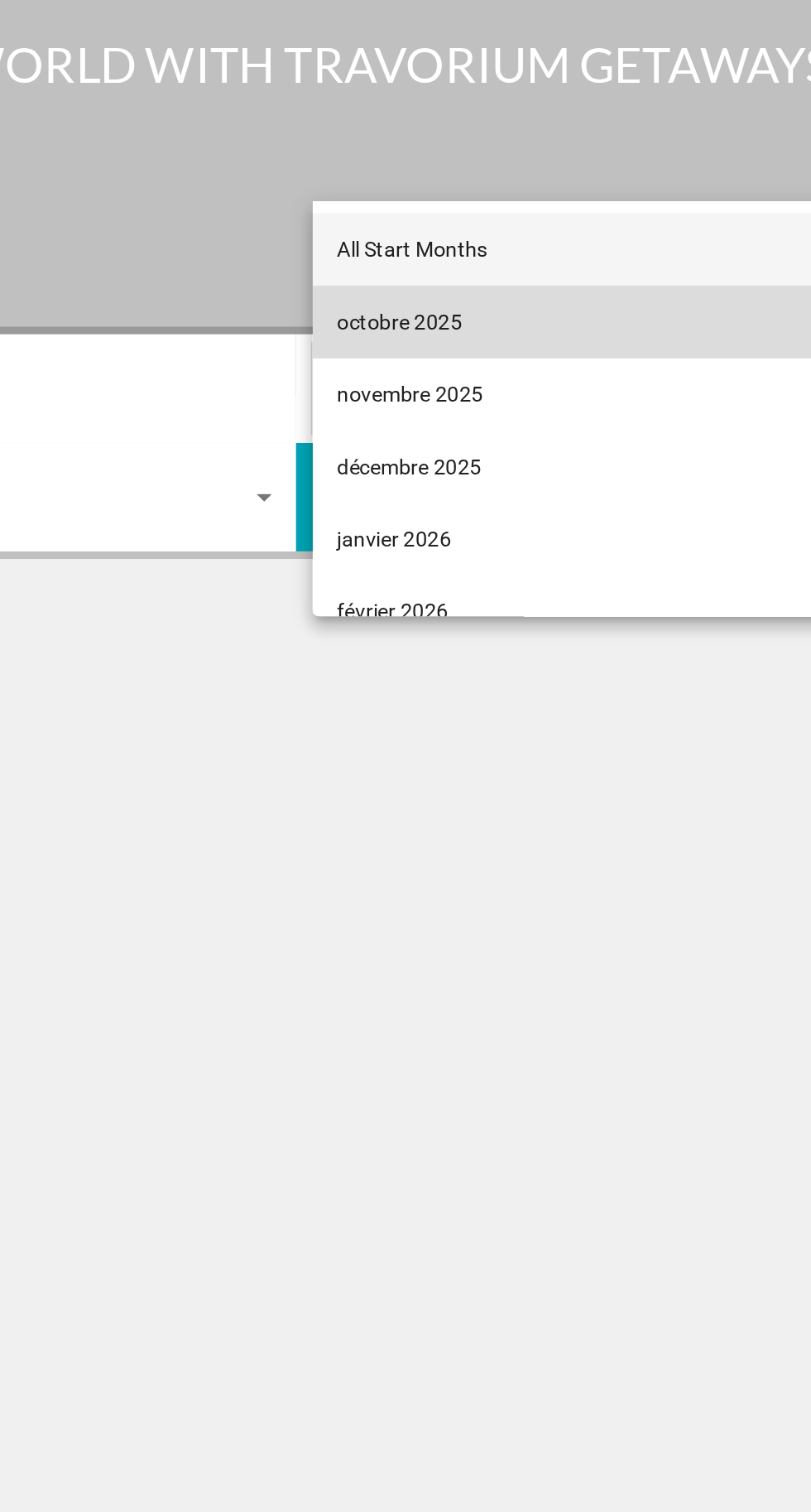
click at [482, 357] on span "octobre 2025" at bounding box center [462, 357] width 68 height 20
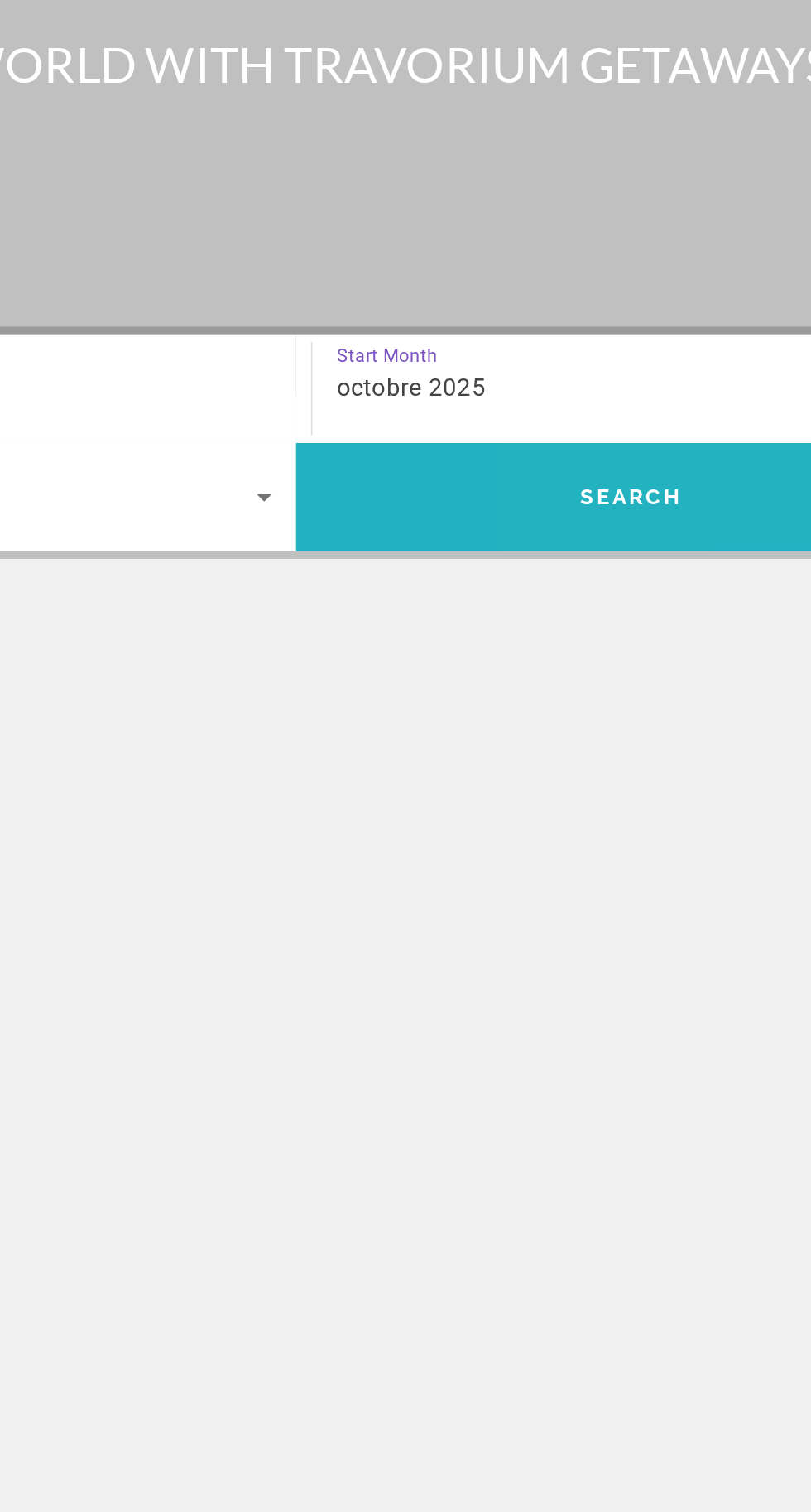
click at [602, 447] on span "Search" at bounding box center [590, 453] width 56 height 13
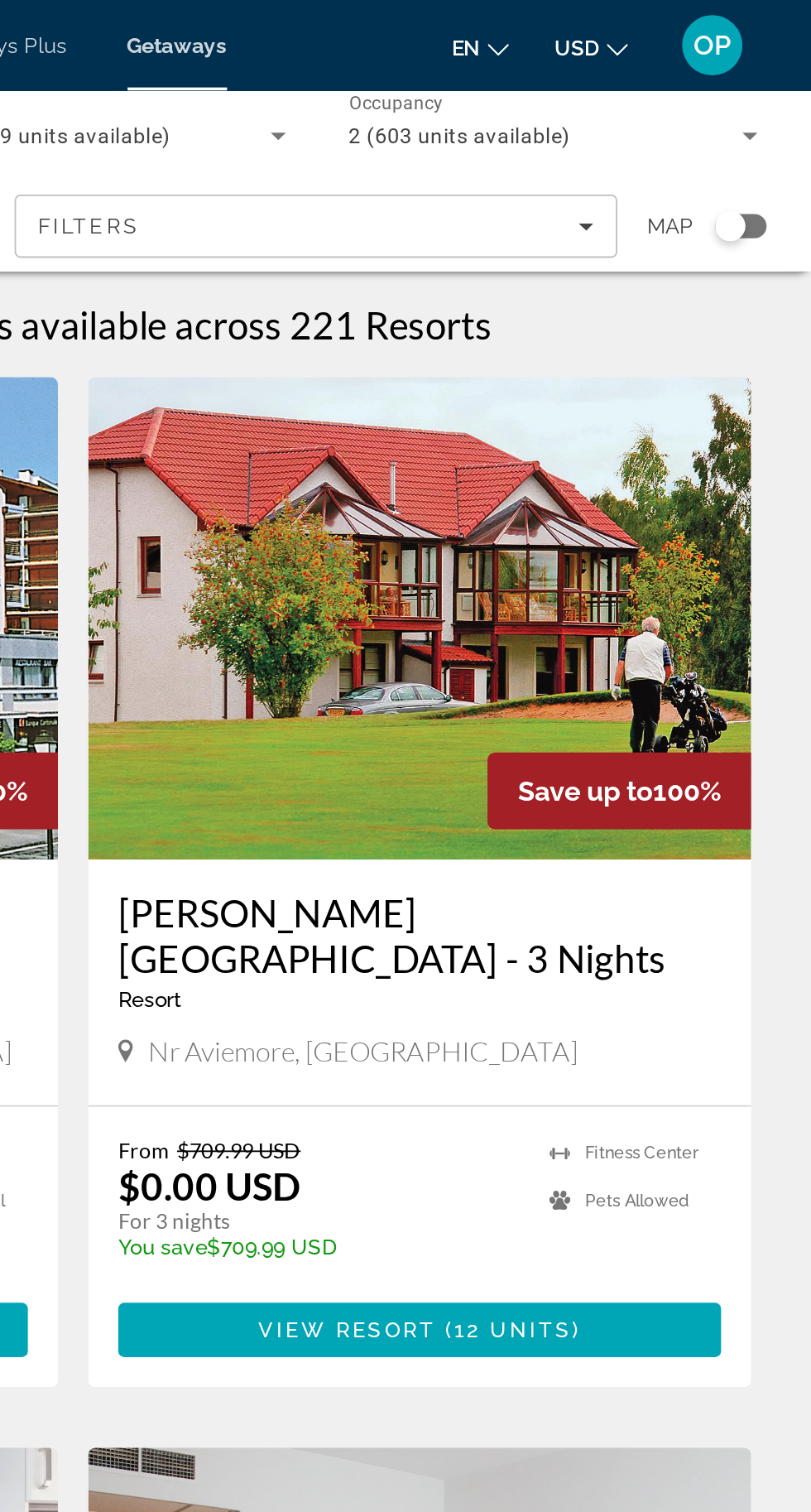
click at [778, 126] on div "Search widget" at bounding box center [772, 124] width 29 height 13
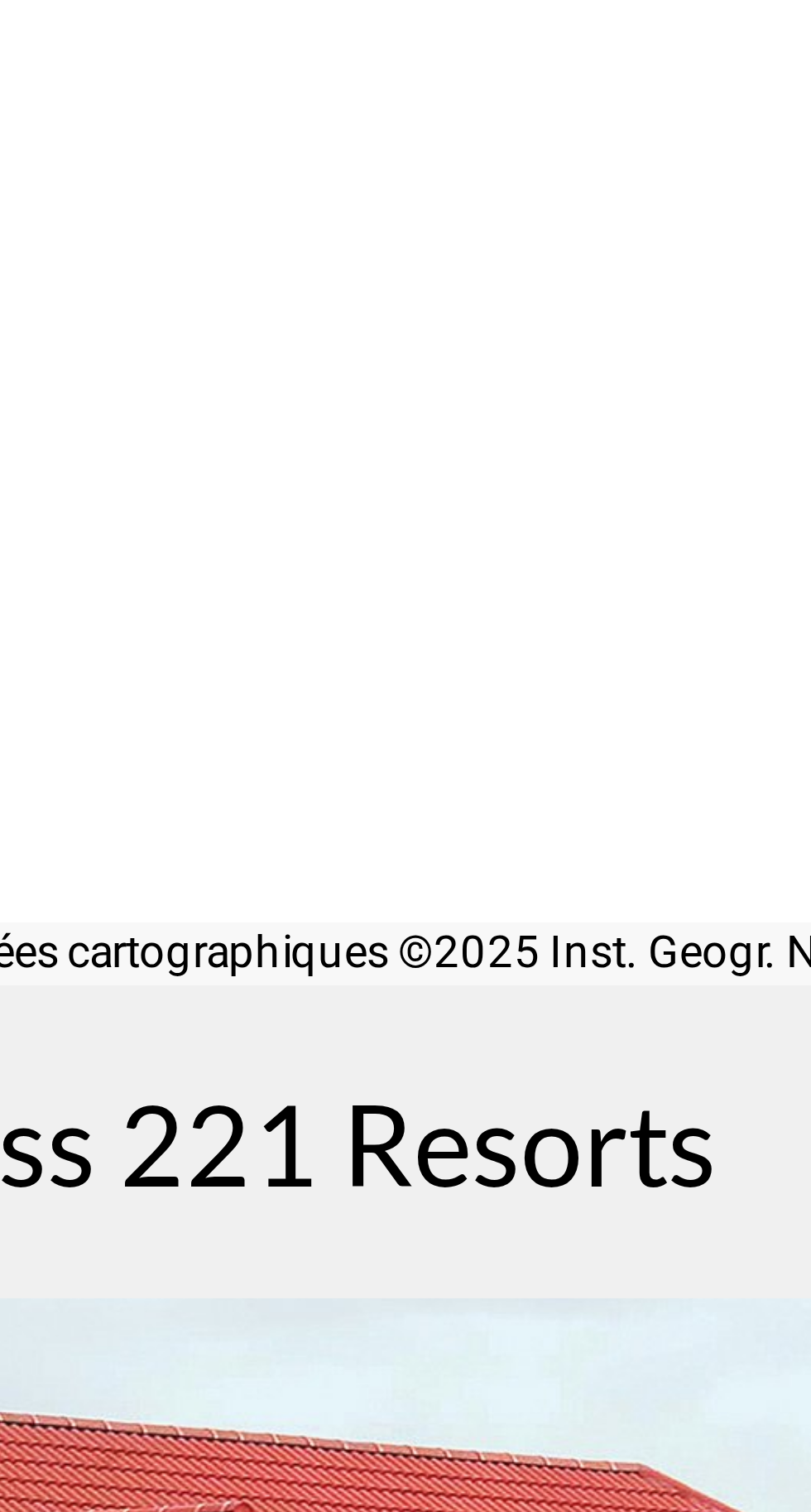
click at [555, 438] on div "Pour activer le glissement avec le clavier, appuyez sur Alt+Entrée. Une fois ce…" at bounding box center [406, 330] width 745 height 331
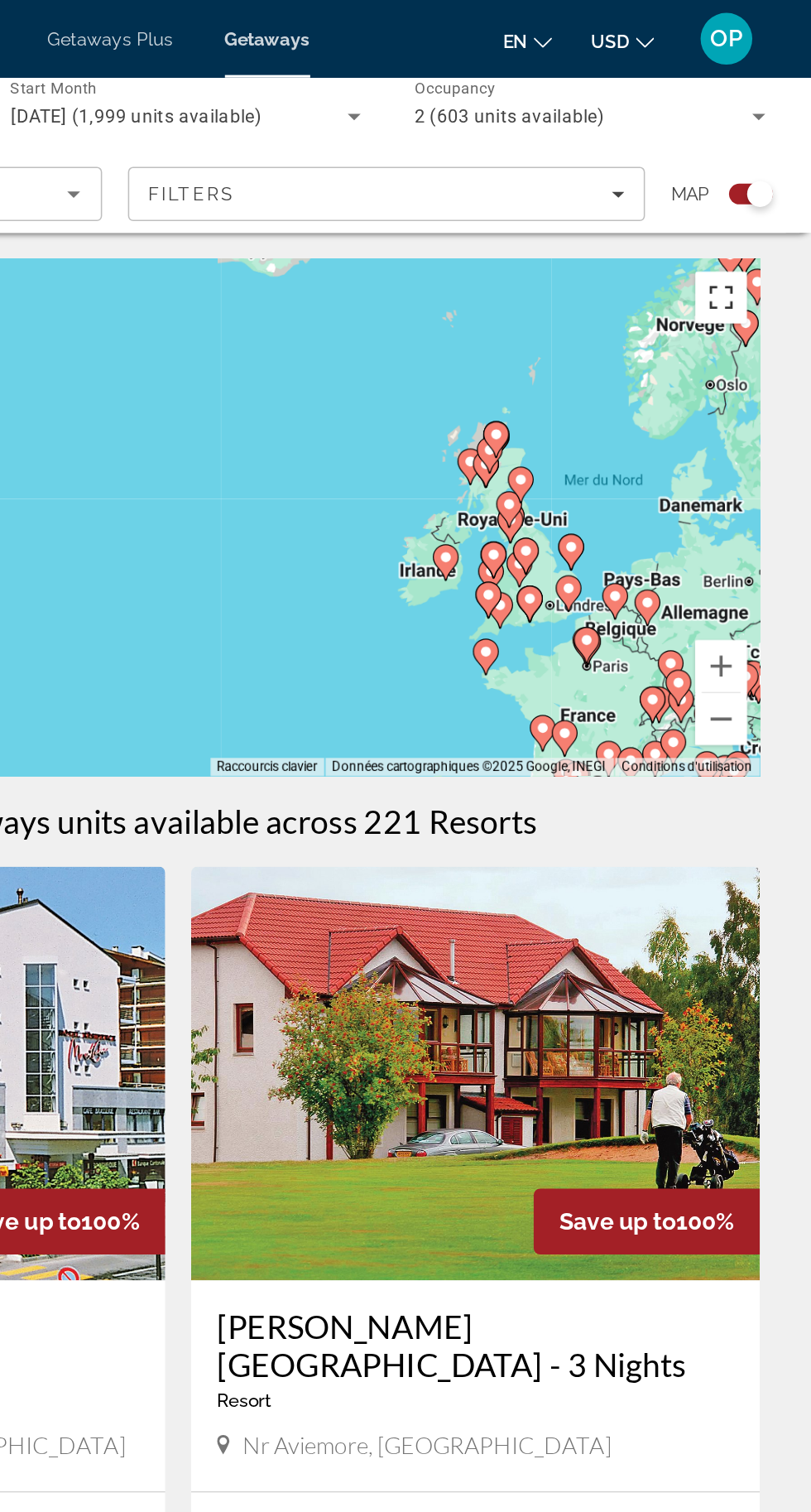
click at [754, 198] on button "Passer en plein écran" at bounding box center [754, 190] width 33 height 33
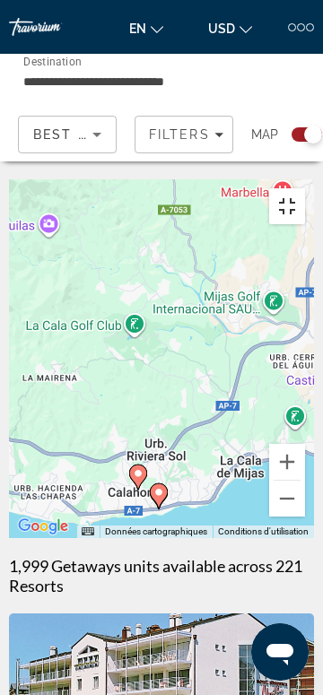
type input "**********"
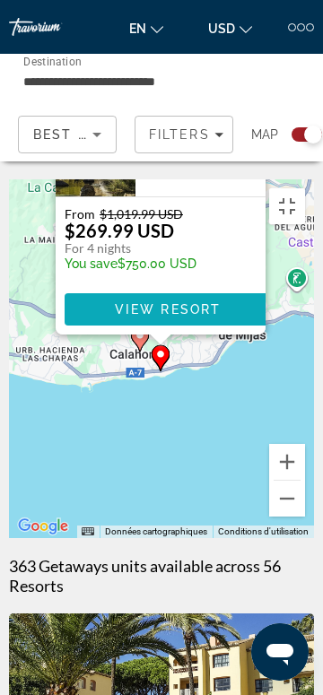
click at [223, 301] on span "Main content" at bounding box center [168, 309] width 206 height 43
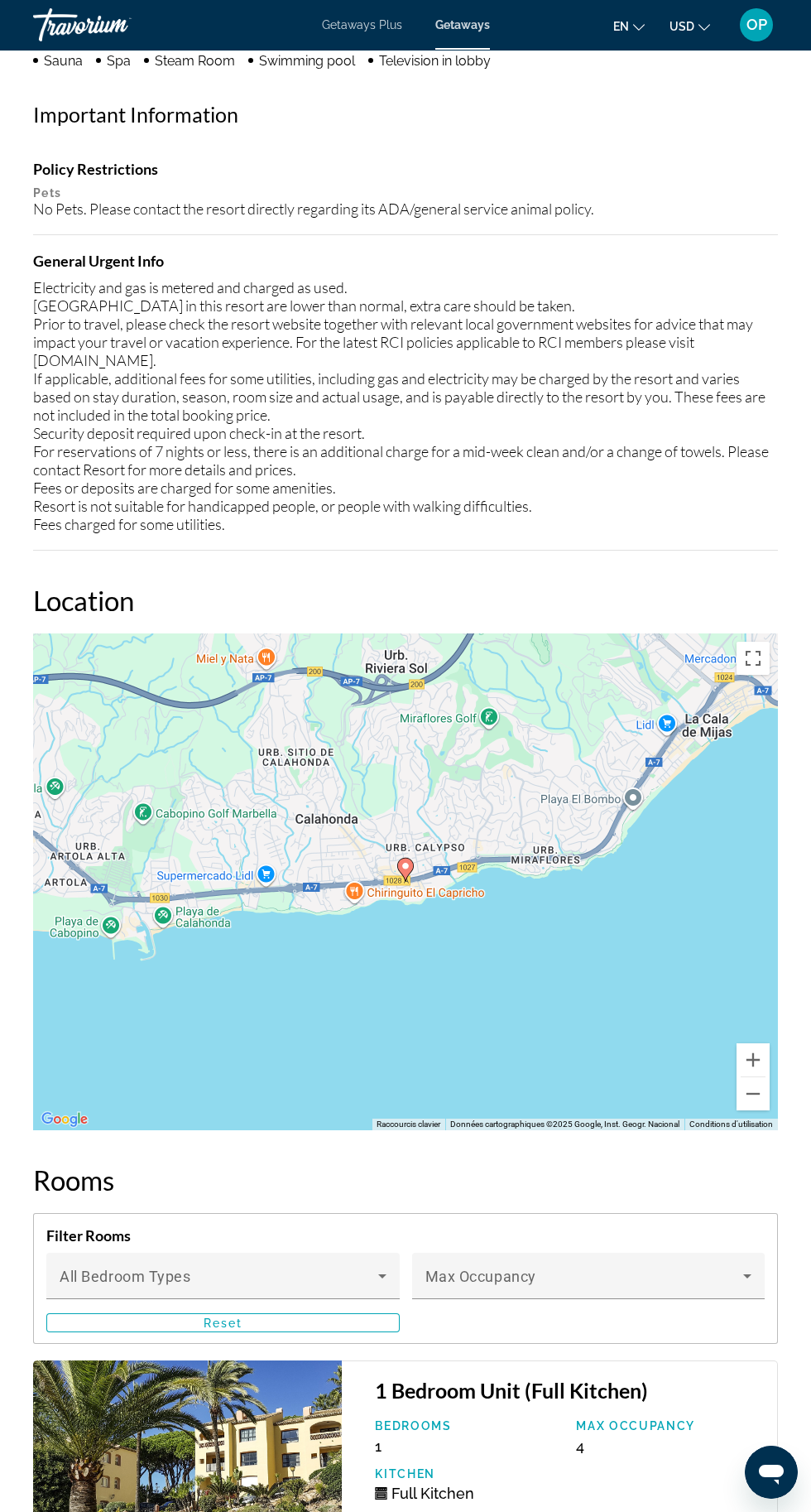
scroll to position [2113, 0]
